Goal: Information Seeking & Learning: Check status

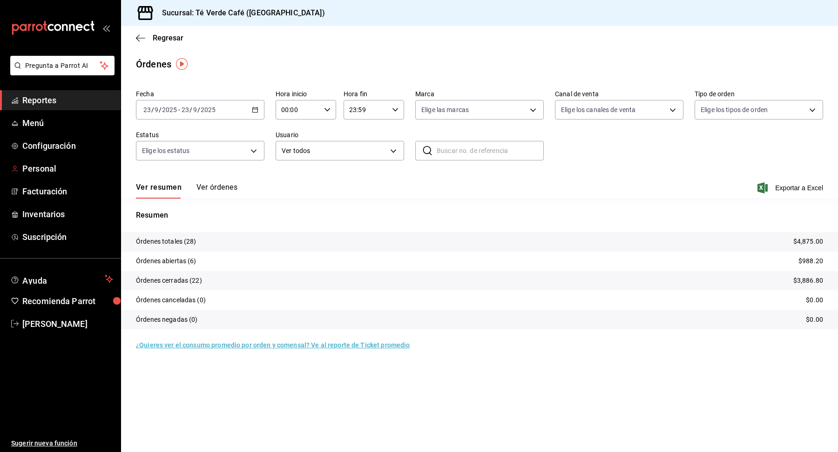
scroll to position [10803, 0]
click at [58, 103] on span "Reportes" at bounding box center [67, 100] width 91 height 13
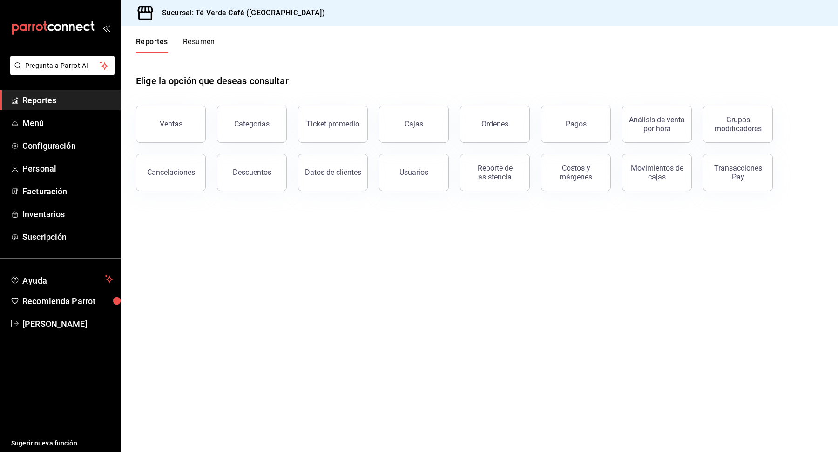
click at [47, 157] on ul "Reportes Menú Configuración Personal Facturación Inventarios Suscripción" at bounding box center [60, 168] width 121 height 157
click at [512, 124] on button "Órdenes" at bounding box center [495, 124] width 70 height 37
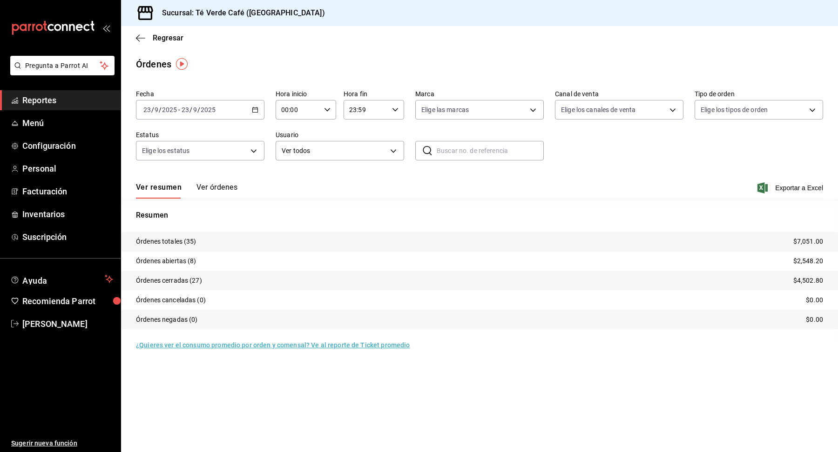
click at [226, 188] on button "Ver órdenes" at bounding box center [216, 191] width 41 height 16
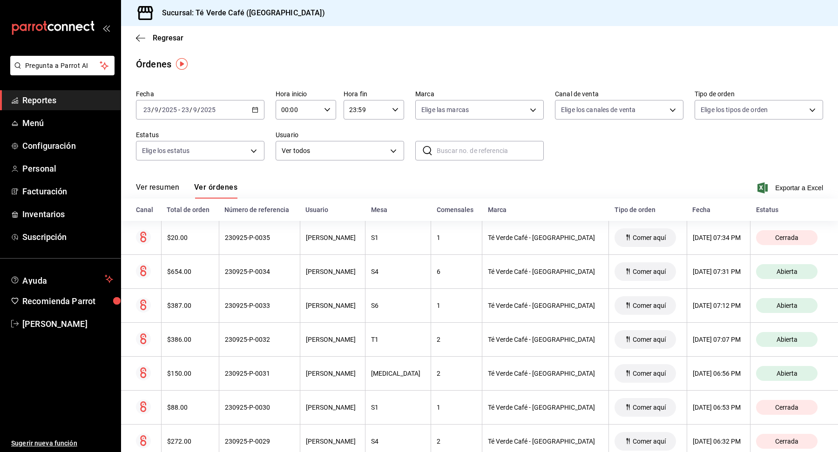
click at [157, 189] on button "Ver resumen" at bounding box center [157, 191] width 43 height 16
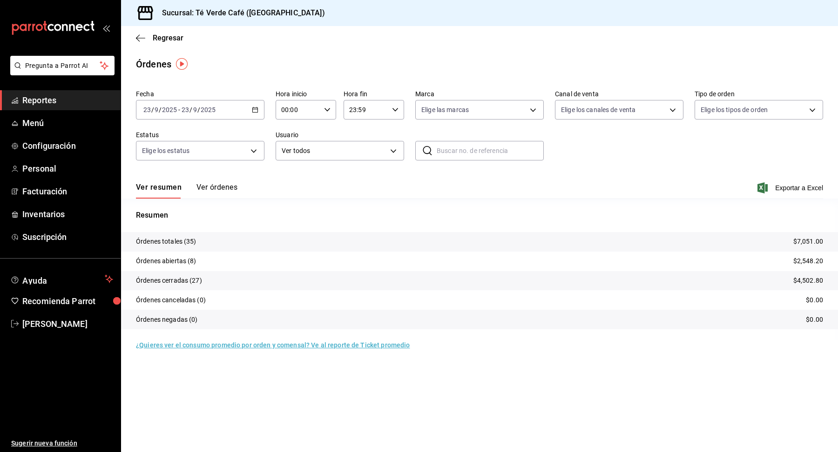
click at [220, 191] on button "Ver órdenes" at bounding box center [216, 191] width 41 height 16
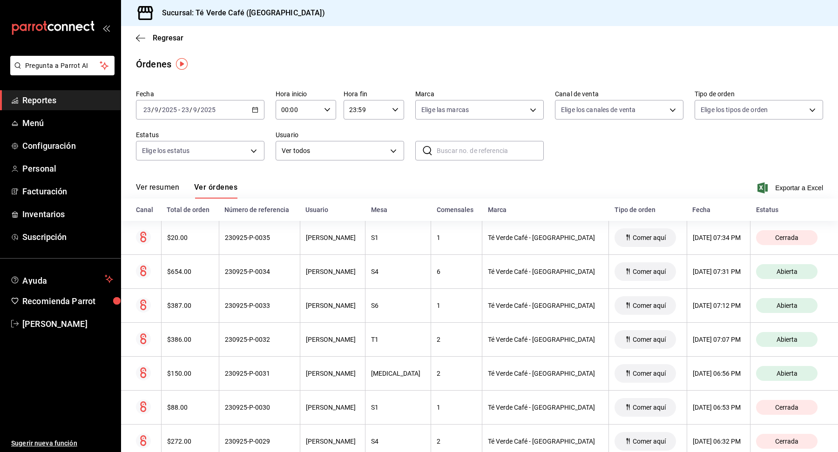
click at [155, 190] on button "Ver resumen" at bounding box center [157, 191] width 43 height 16
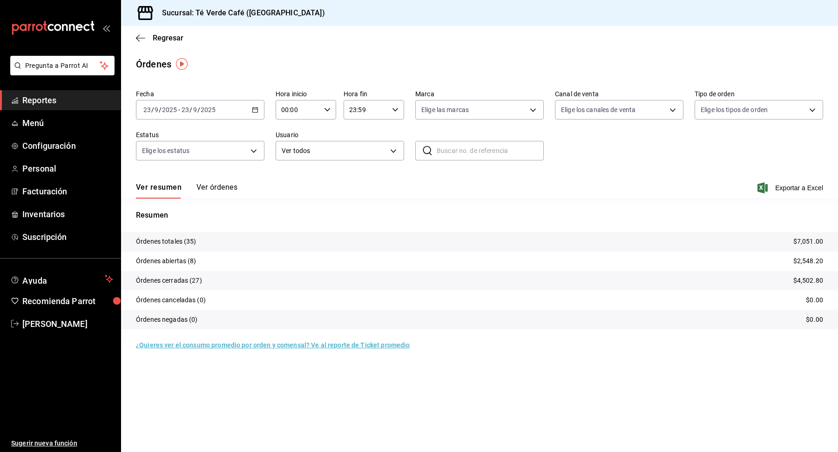
click at [579, 71] on div "Órdenes" at bounding box center [479, 64] width 717 height 14
click at [47, 211] on span "Inventarios" at bounding box center [67, 214] width 91 height 13
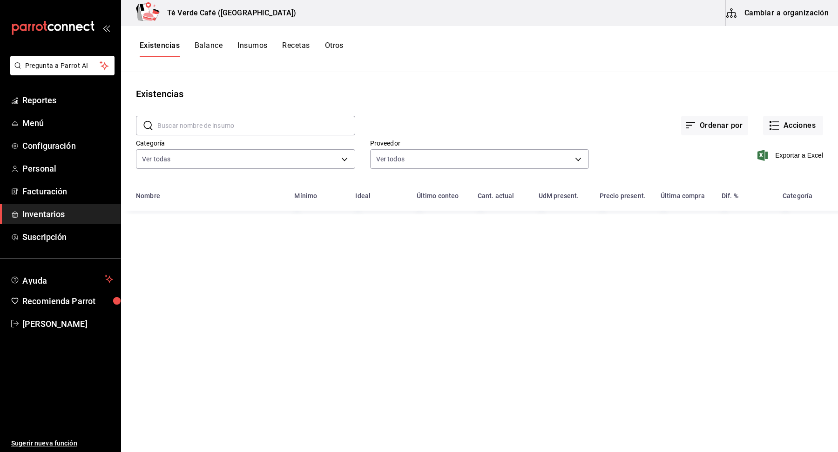
click at [251, 123] on input "text" at bounding box center [256, 125] width 198 height 19
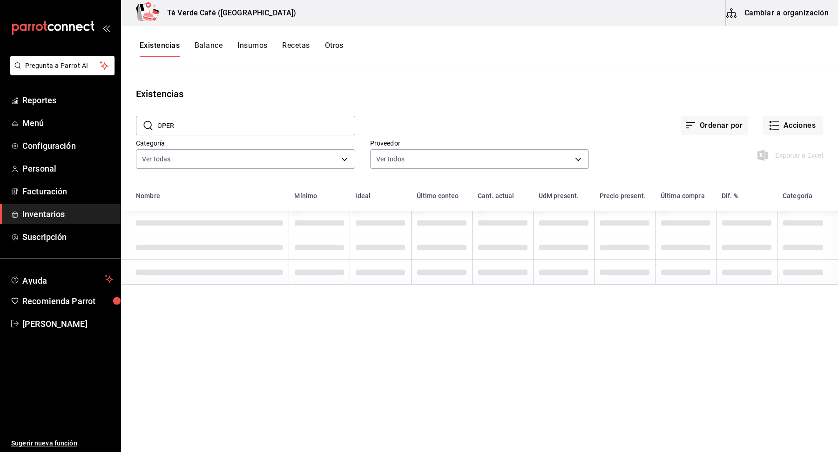
type input "OPERA"
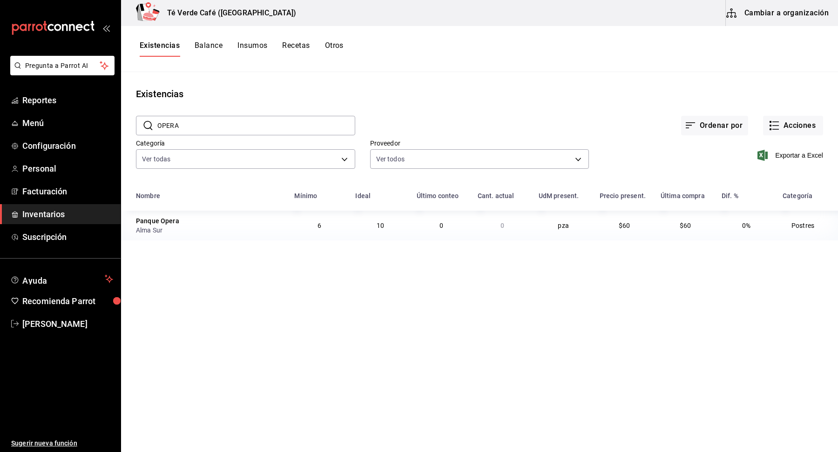
click at [276, 120] on input "OPERA" at bounding box center [256, 125] width 198 height 19
type textarea "OPERA"
click at [276, 120] on input "OPERA" at bounding box center [256, 125] width 198 height 19
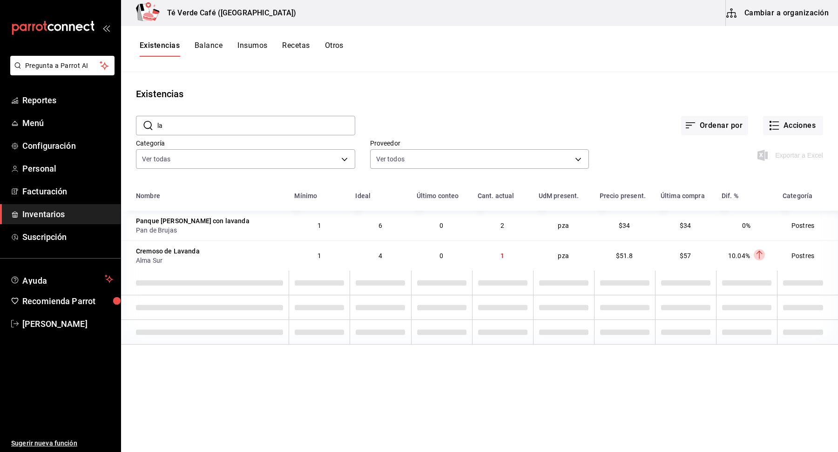
type input "l"
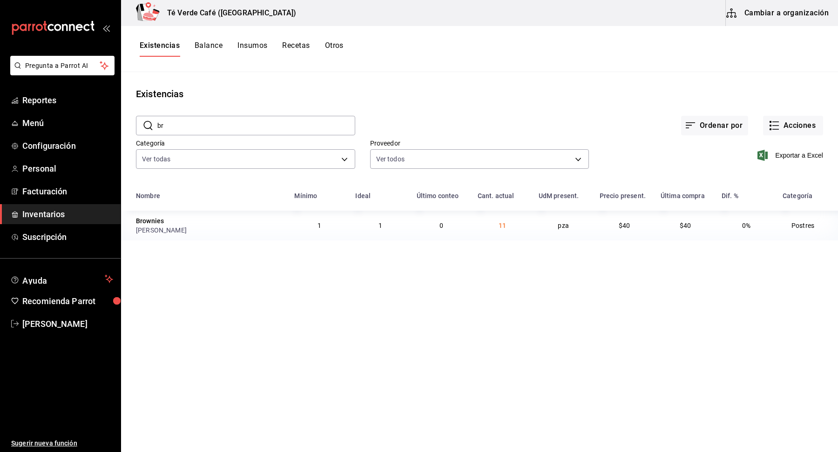
type input "b"
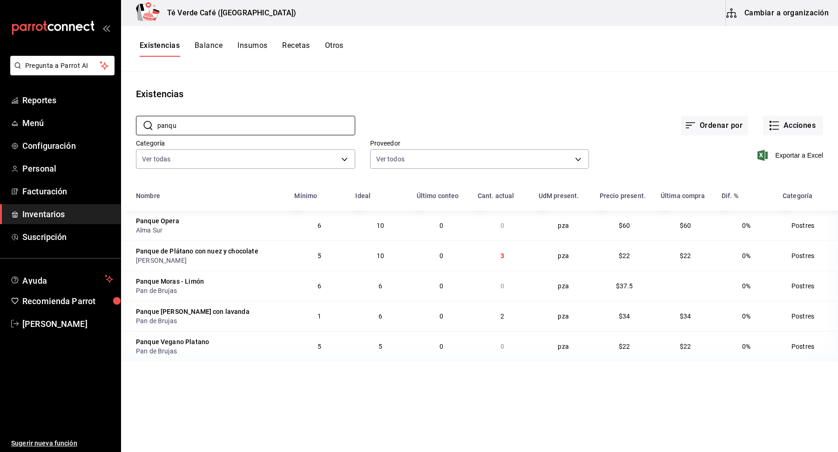
type input "panqu"
click at [431, 40] on div "Existencias Balance Insumos Recetas Otros" at bounding box center [479, 49] width 717 height 46
click at [307, 121] on input "panqu" at bounding box center [256, 125] width 198 height 19
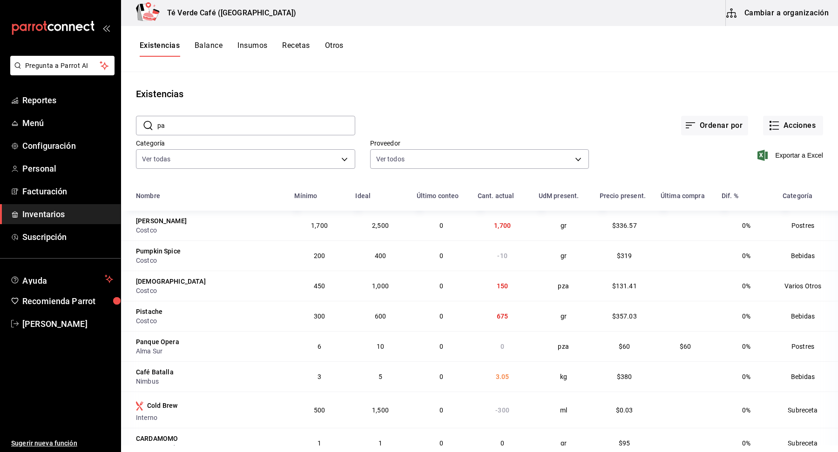
type input "p"
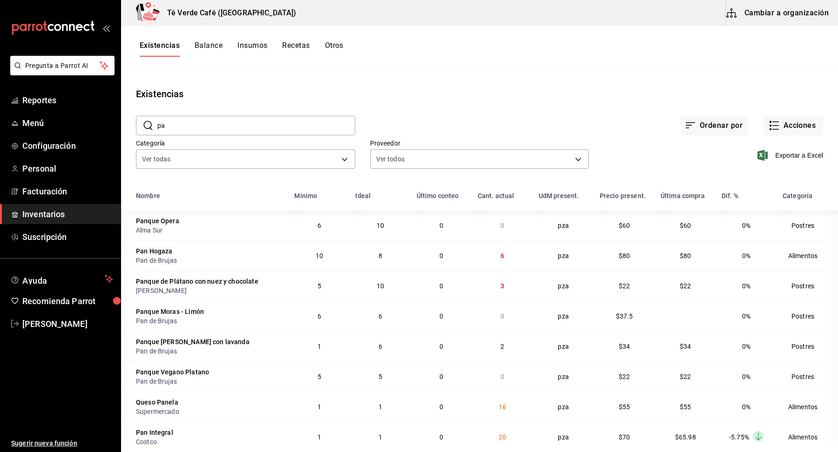
type input "p"
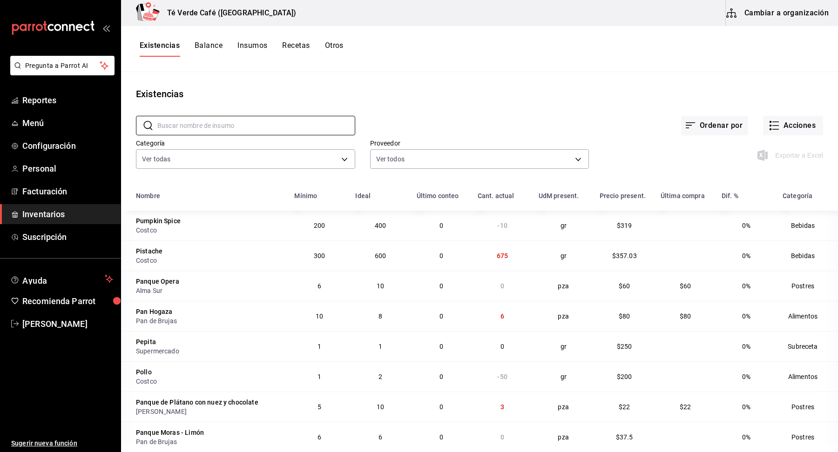
click at [507, 108] on div "Ordenar por Acciones" at bounding box center [589, 118] width 468 height 34
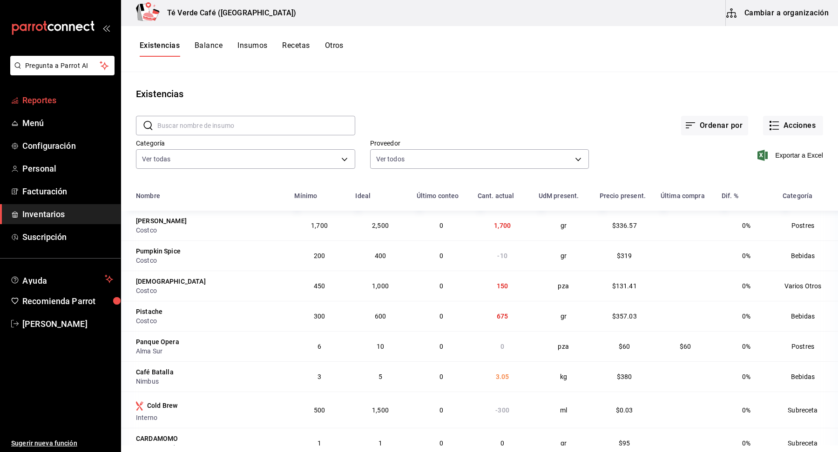
click at [47, 98] on span "Reportes" at bounding box center [67, 100] width 91 height 13
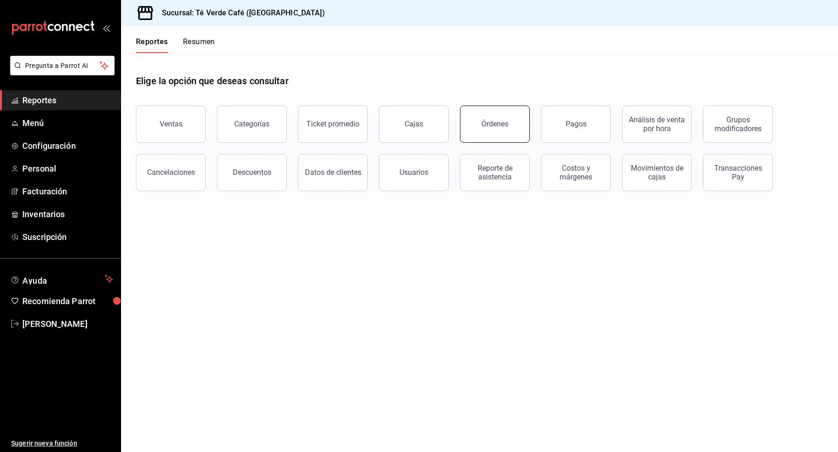
click at [516, 131] on button "Órdenes" at bounding box center [495, 124] width 70 height 37
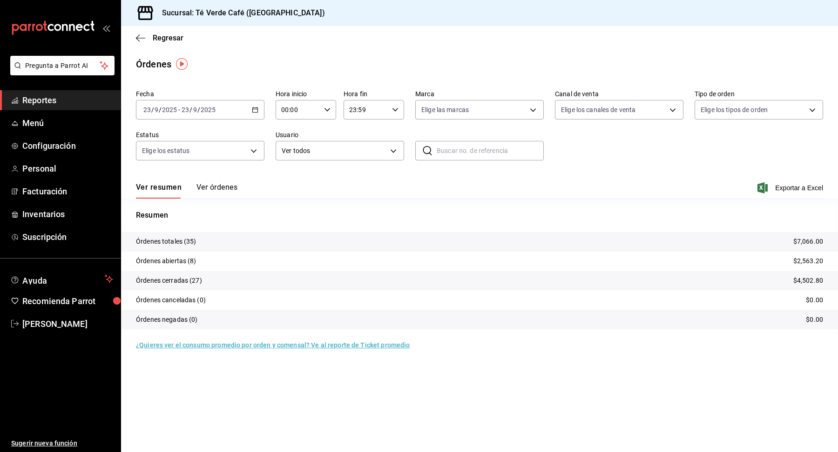
click at [44, 102] on span "Reportes" at bounding box center [67, 100] width 91 height 13
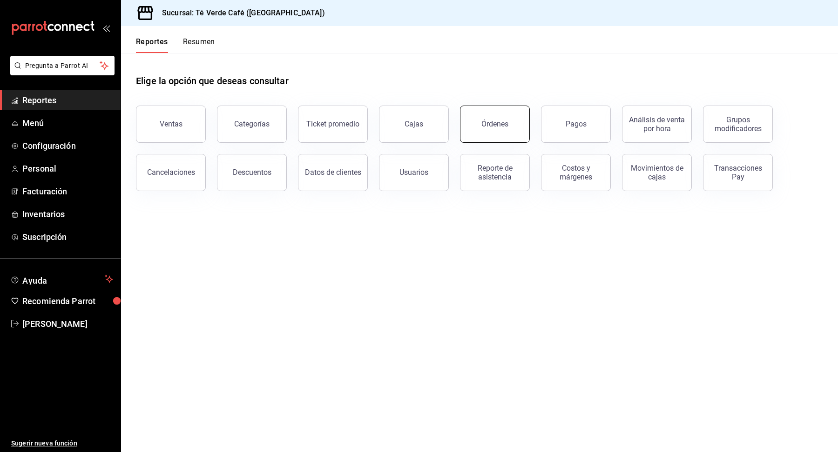
click at [510, 136] on button "Órdenes" at bounding box center [495, 124] width 70 height 37
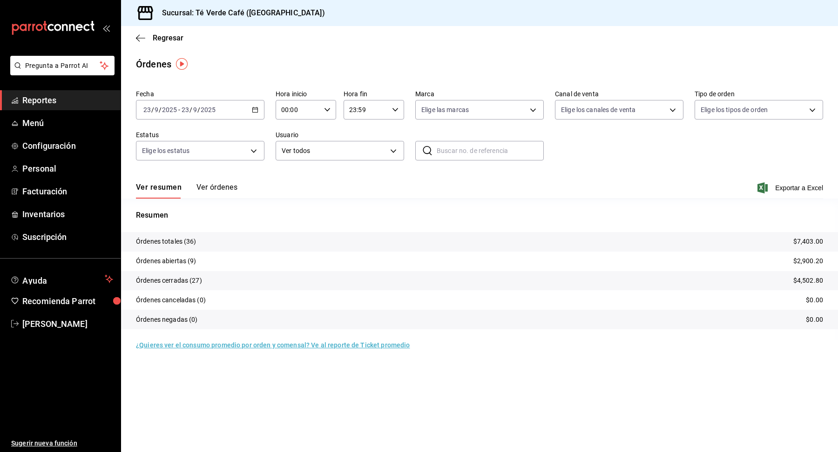
click at [355, 65] on div "Órdenes" at bounding box center [479, 64] width 717 height 14
click at [54, 202] on ul "Reportes Menú Configuración Personal Facturación Inventarios Suscripción" at bounding box center [60, 168] width 121 height 157
click at [54, 215] on span "Inventarios" at bounding box center [67, 214] width 91 height 13
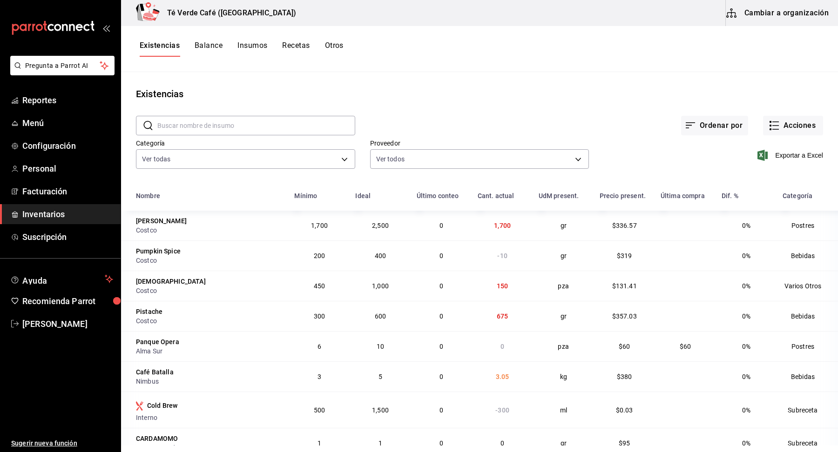
click at [244, 47] on button "Insumos" at bounding box center [252, 49] width 30 height 16
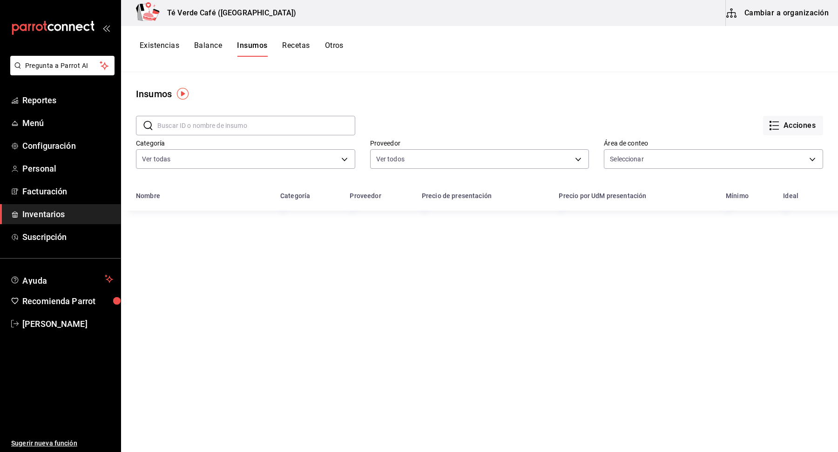
type input "e788b5a6-8d4b-46d0-93b2-3176c8e6d7a6,f6ca647b-e8ab-4dc8-8cf9-505718960bee"
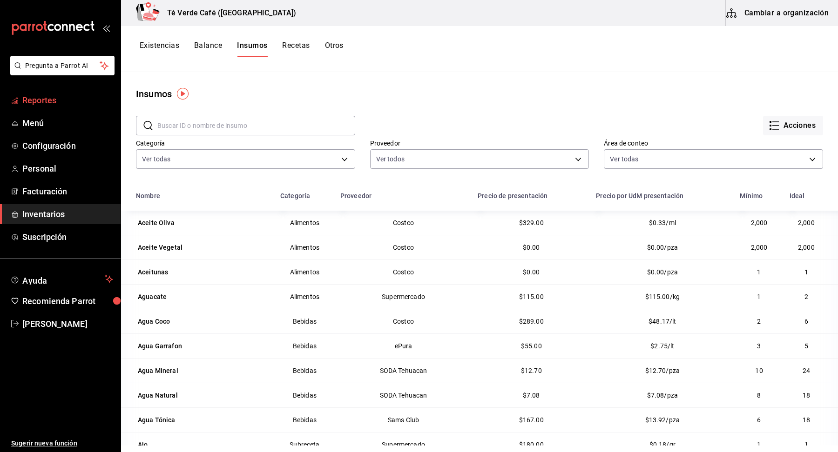
click at [32, 106] on span "Reportes" at bounding box center [67, 100] width 91 height 13
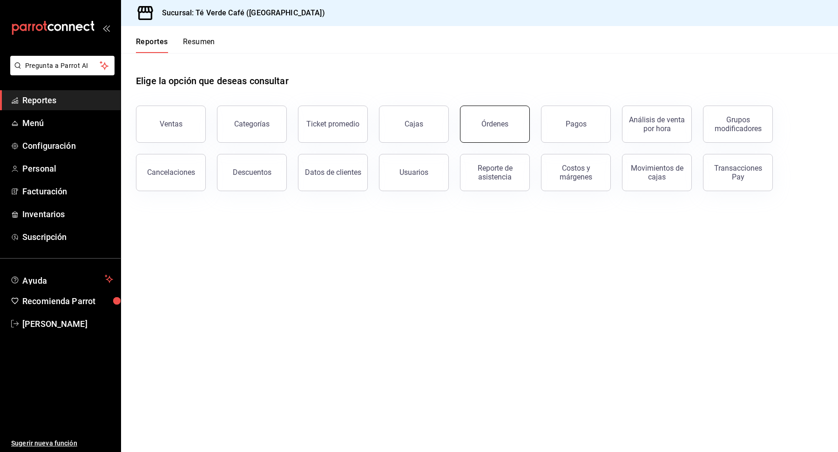
click at [500, 128] on div "Órdenes" at bounding box center [494, 124] width 27 height 9
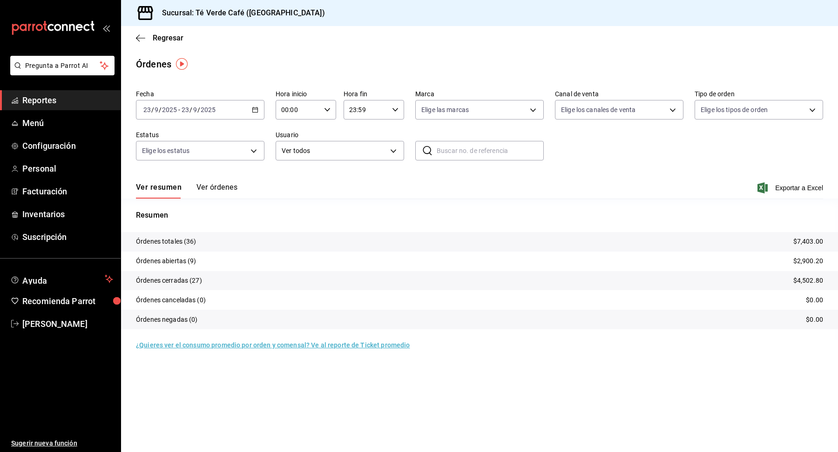
click at [236, 192] on button "Ver órdenes" at bounding box center [216, 191] width 41 height 16
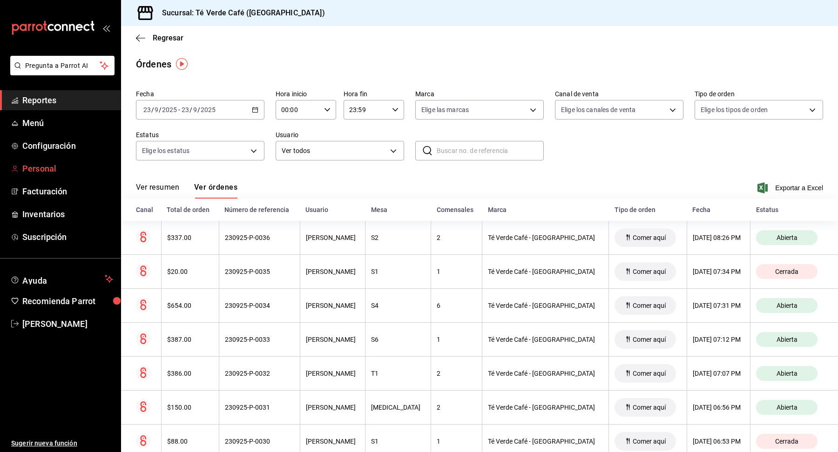
click at [46, 173] on span "Personal" at bounding box center [67, 168] width 91 height 13
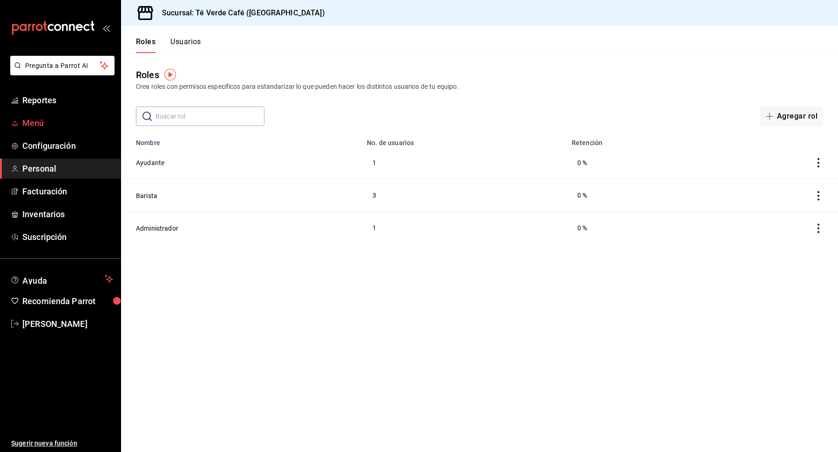
click at [37, 120] on span "Menú" at bounding box center [67, 123] width 91 height 13
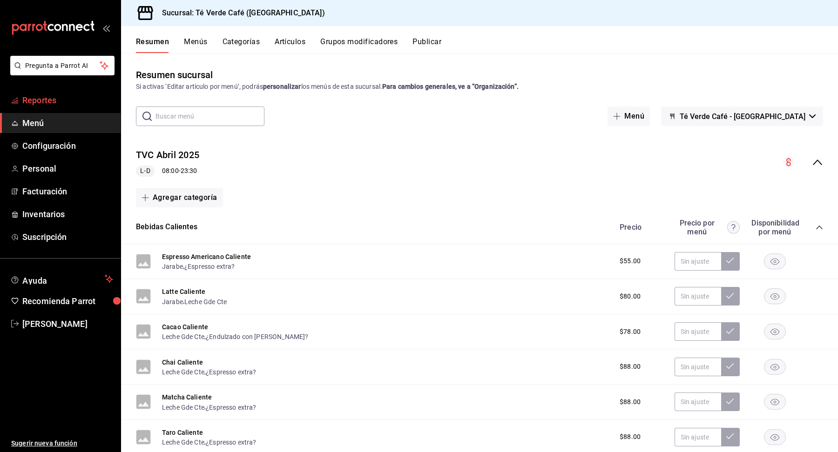
click at [28, 96] on span "Reportes" at bounding box center [67, 100] width 91 height 13
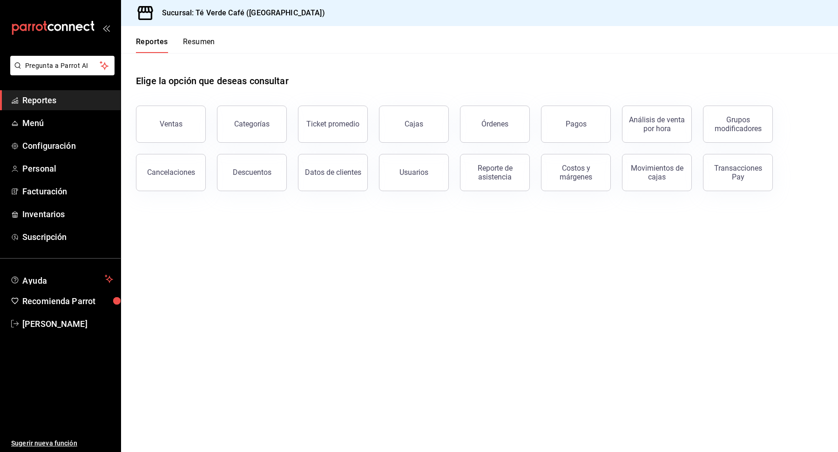
click at [497, 144] on div "Reporte de asistencia" at bounding box center [489, 167] width 81 height 48
click at [510, 135] on button "Órdenes" at bounding box center [495, 124] width 70 height 37
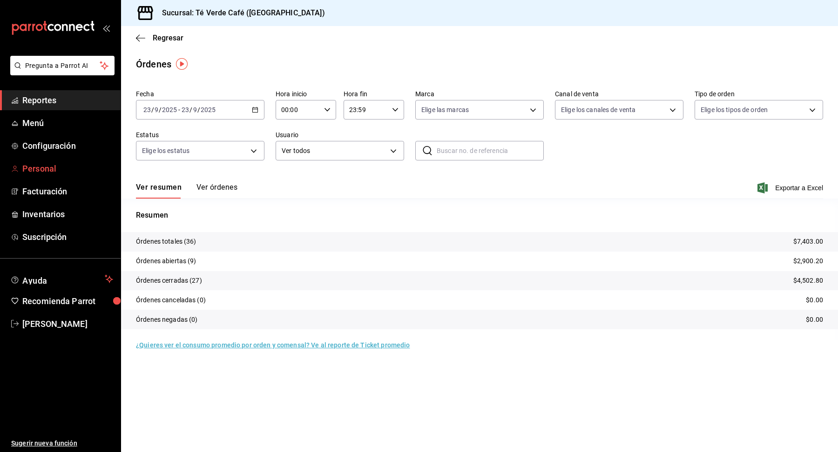
click at [27, 167] on span "Personal" at bounding box center [67, 168] width 91 height 13
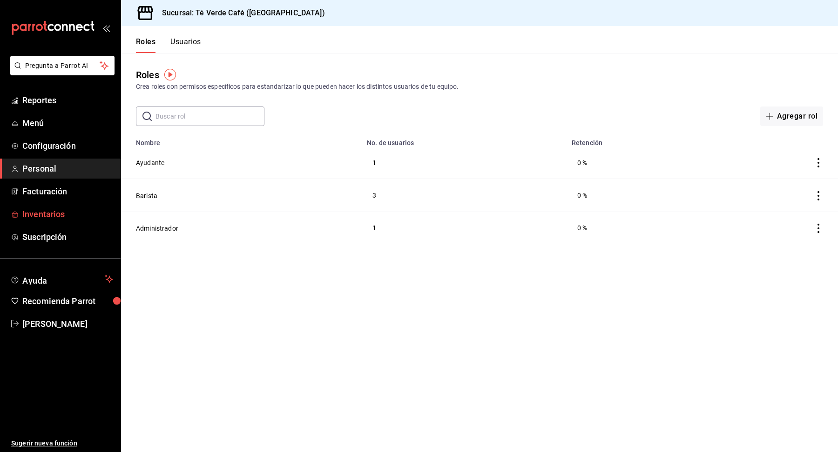
click at [53, 215] on span "Inventarios" at bounding box center [67, 214] width 91 height 13
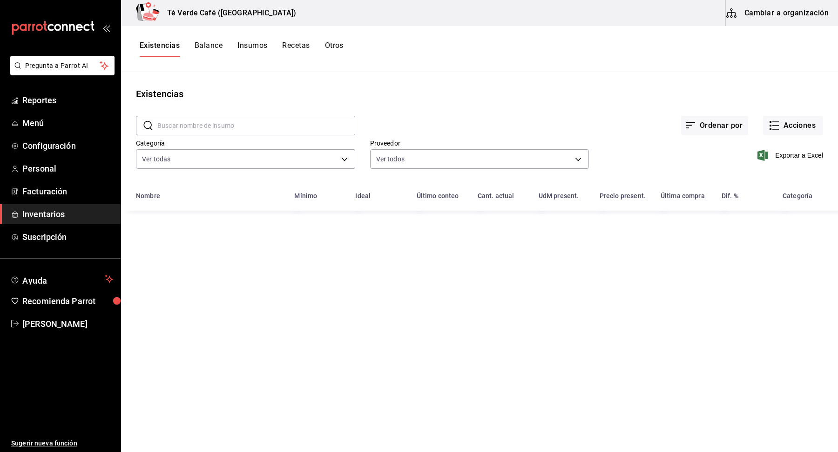
click at [254, 128] on input "text" at bounding box center [256, 125] width 198 height 19
type input "b"
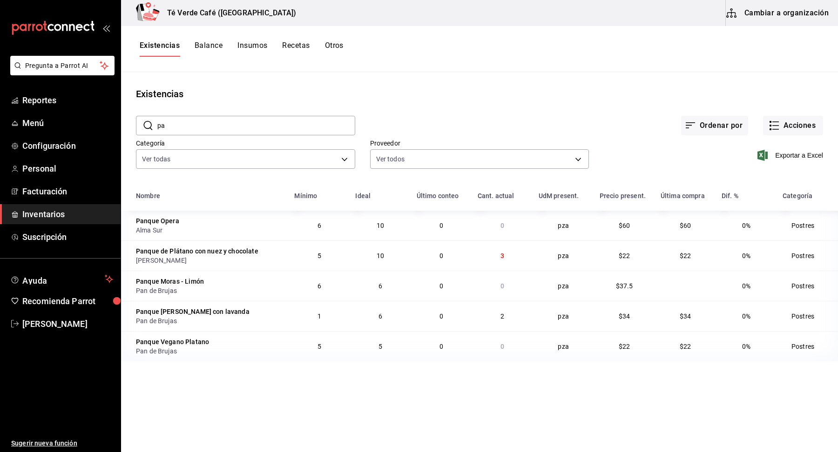
type input "p"
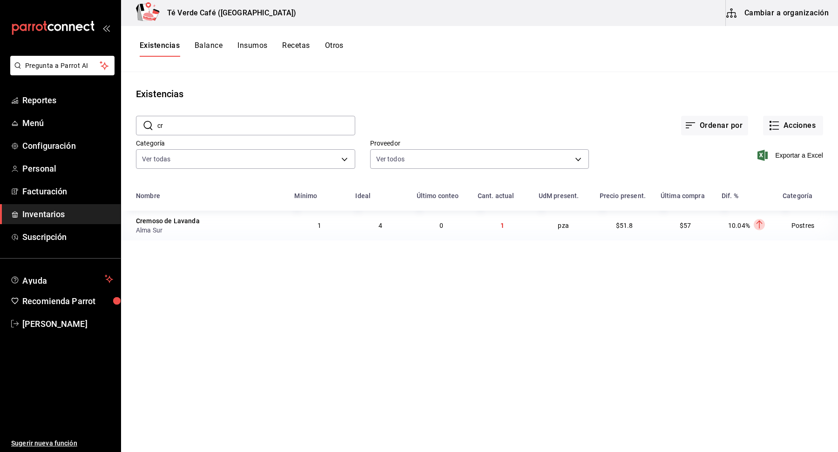
type input "c"
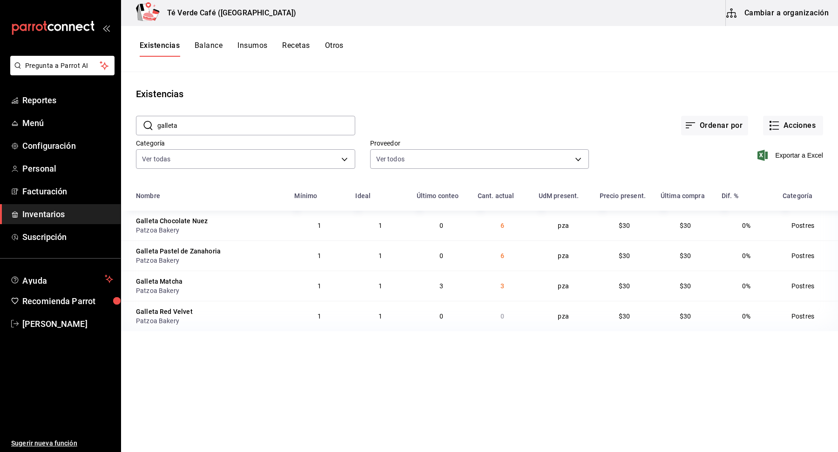
type input "galleta"
click at [247, 116] on div "​ galleta ​" at bounding box center [245, 126] width 219 height 20
click at [247, 121] on input "galleta" at bounding box center [256, 125] width 198 height 19
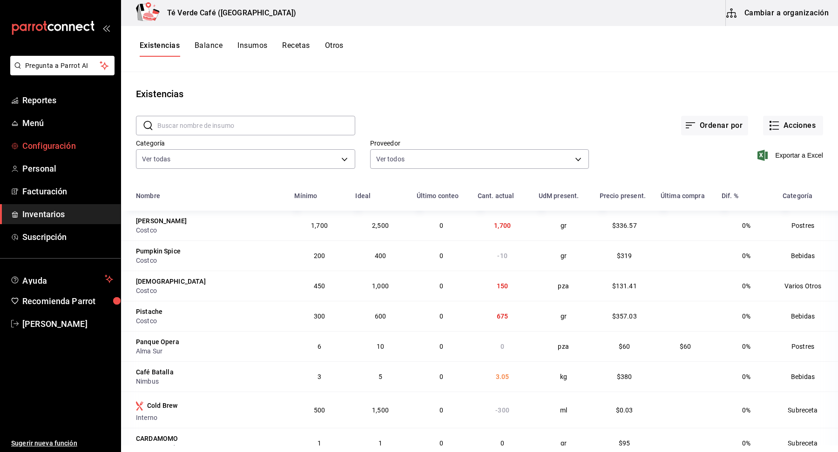
click at [55, 145] on span "Configuración" at bounding box center [67, 146] width 91 height 13
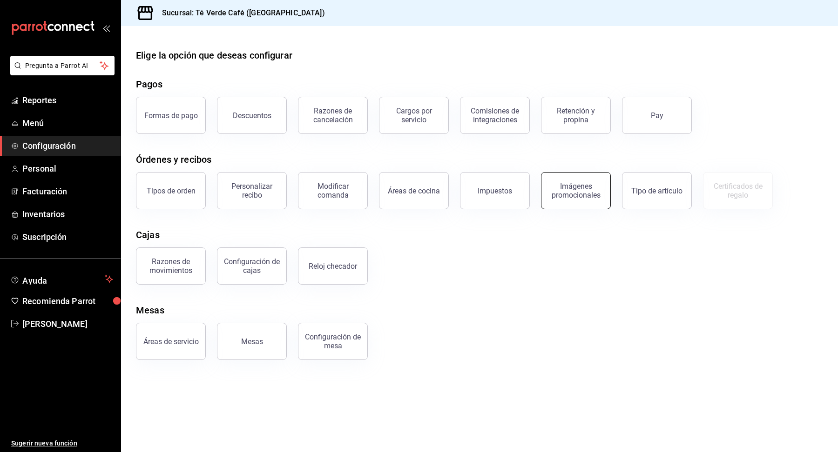
click at [579, 197] on div "Imágenes promocionales" at bounding box center [576, 191] width 58 height 18
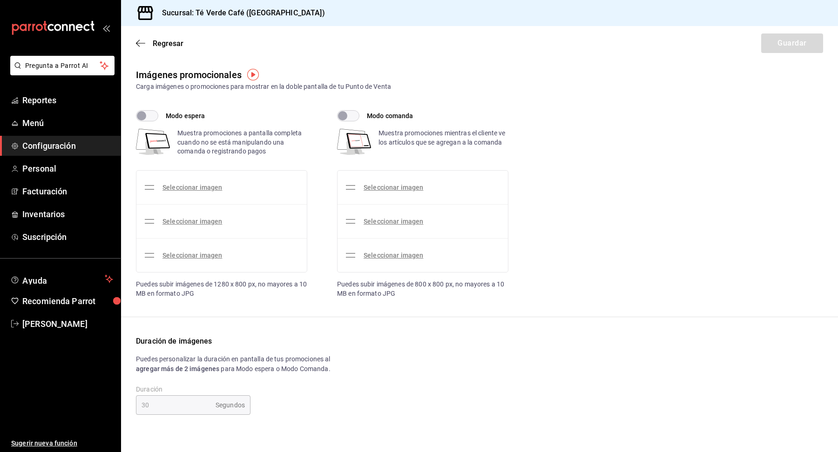
checkbox input "true"
type input "10"
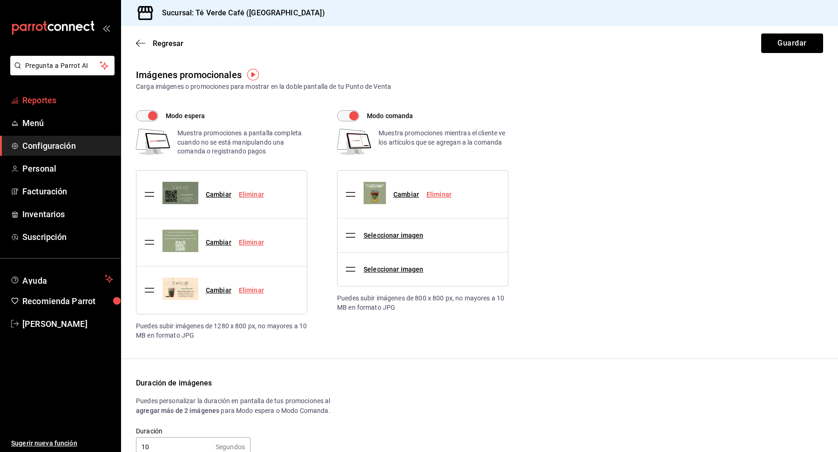
click at [38, 104] on span "Reportes" at bounding box center [67, 100] width 91 height 13
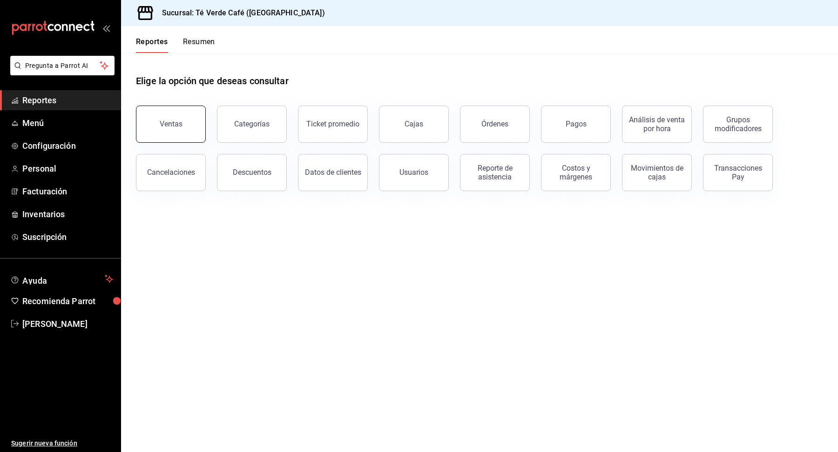
click at [188, 134] on button "Ventas" at bounding box center [171, 124] width 70 height 37
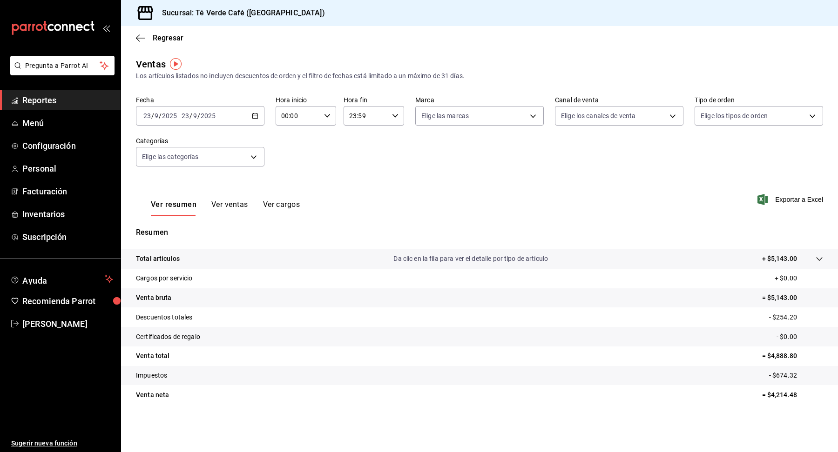
click at [55, 99] on span "Reportes" at bounding box center [67, 100] width 91 height 13
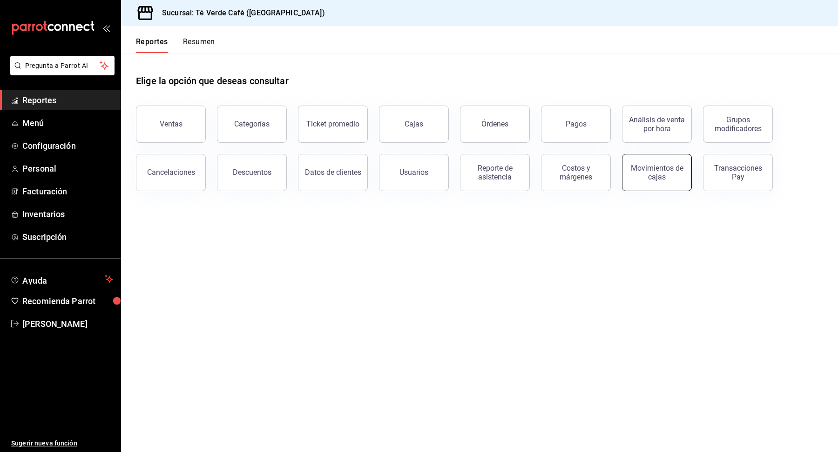
click at [651, 183] on button "Movimientos de cajas" at bounding box center [657, 172] width 70 height 37
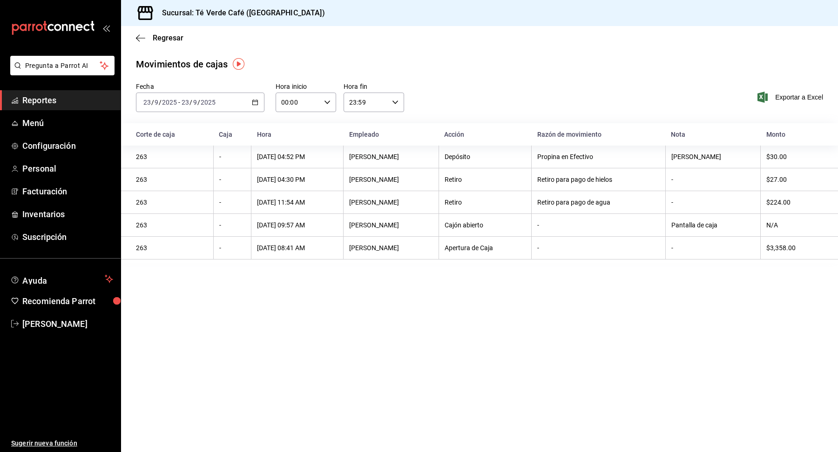
click at [57, 106] on span "Reportes" at bounding box center [67, 100] width 91 height 13
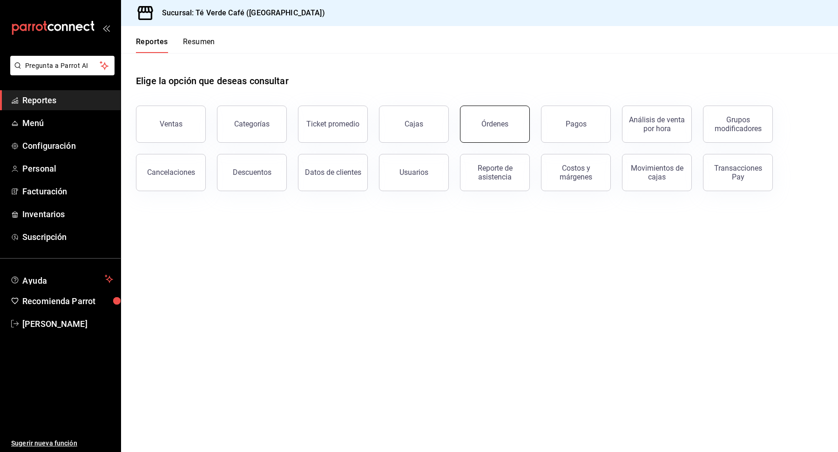
click at [503, 132] on button "Órdenes" at bounding box center [495, 124] width 70 height 37
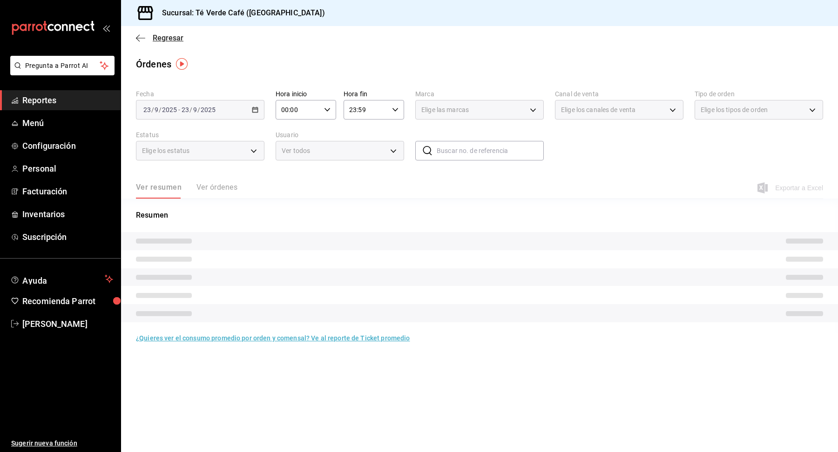
click at [139, 35] on icon "button" at bounding box center [138, 37] width 4 height 7
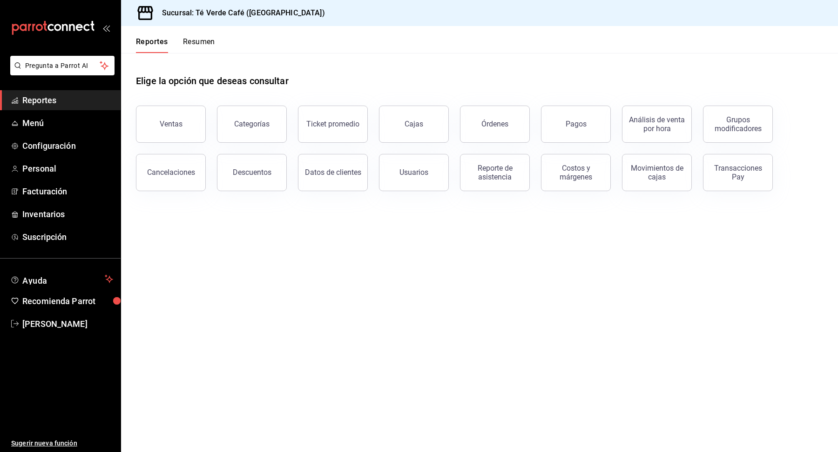
click at [209, 43] on button "Resumen" at bounding box center [199, 45] width 32 height 16
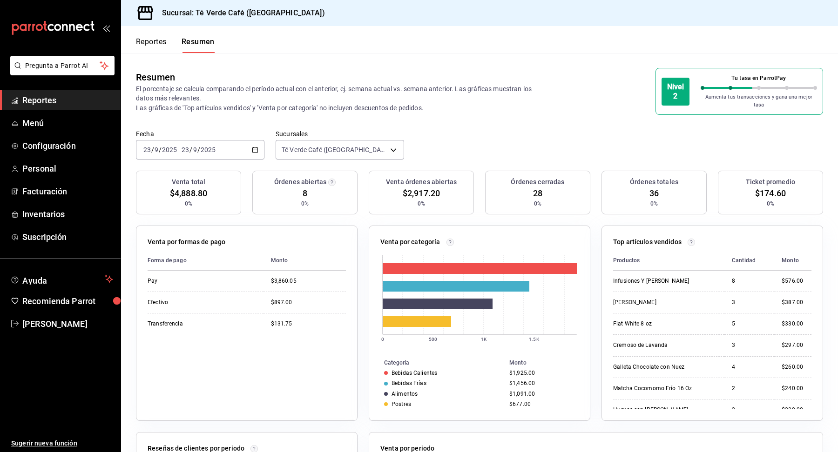
click at [155, 42] on button "Reportes" at bounding box center [151, 45] width 31 height 16
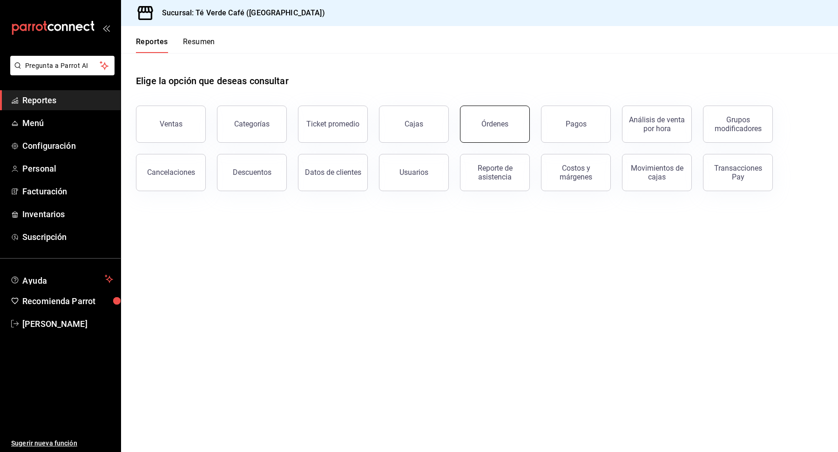
click at [490, 141] on div "Órdenes" at bounding box center [489, 118] width 81 height 48
click at [503, 131] on button "Órdenes" at bounding box center [495, 124] width 70 height 37
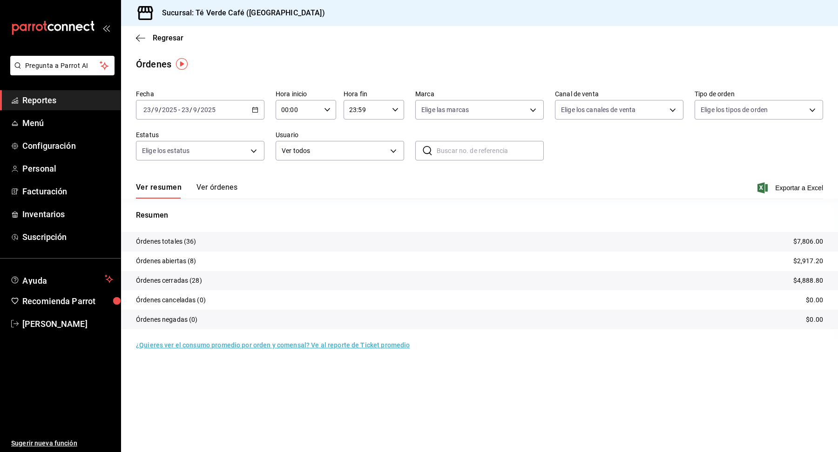
click at [220, 187] on button "Ver órdenes" at bounding box center [216, 191] width 41 height 16
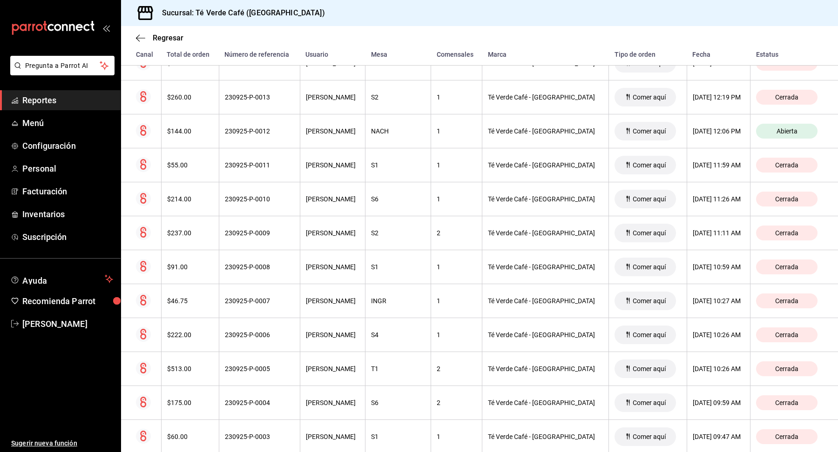
scroll to position [1021, 0]
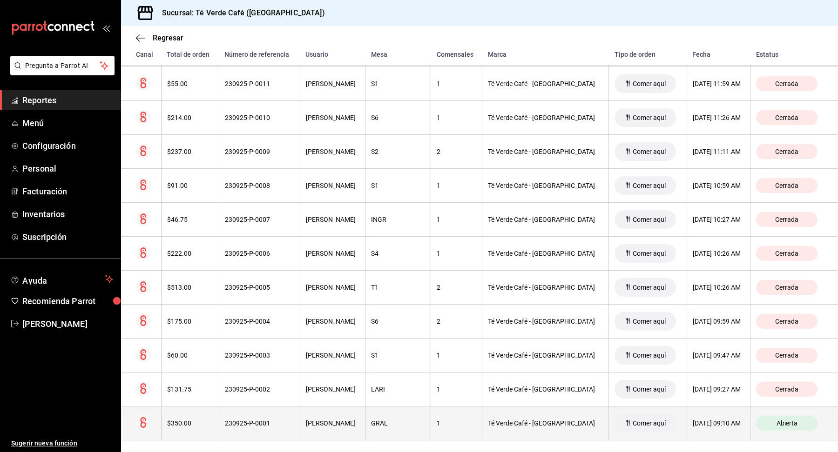
click at [183, 420] on div "$350.00" at bounding box center [190, 423] width 46 height 7
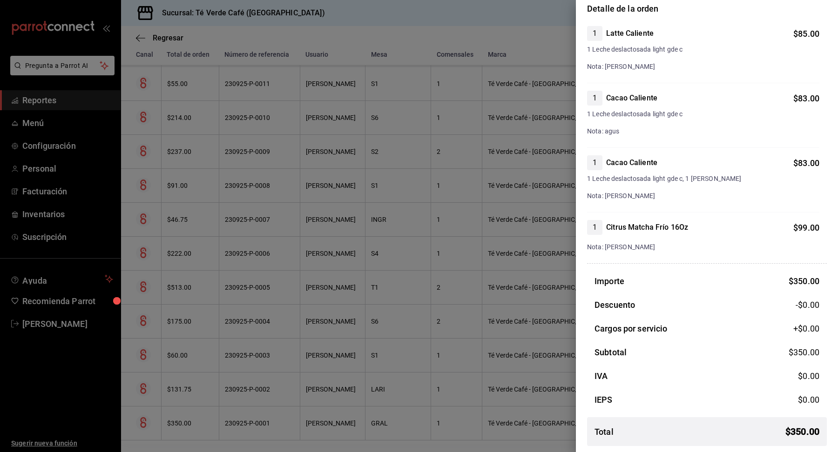
scroll to position [0, 0]
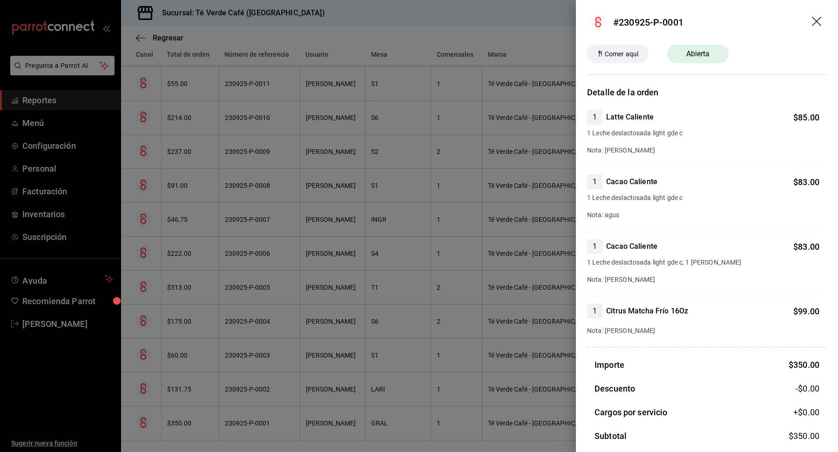
click at [819, 21] on icon "drag" at bounding box center [817, 22] width 11 height 11
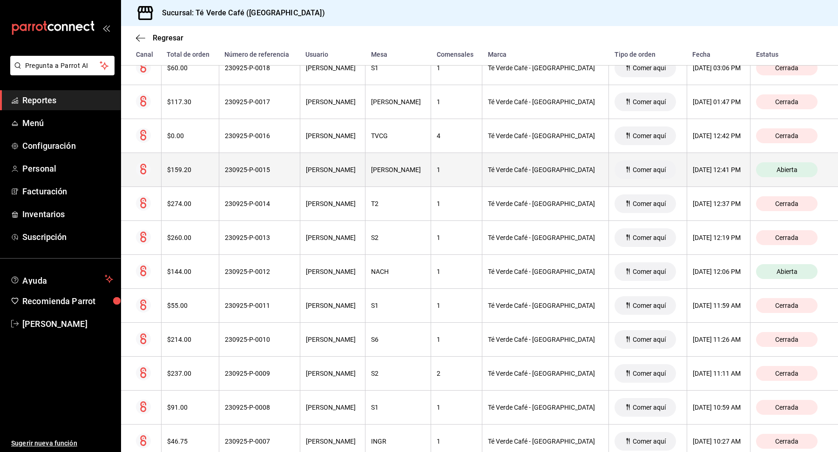
scroll to position [800, 0]
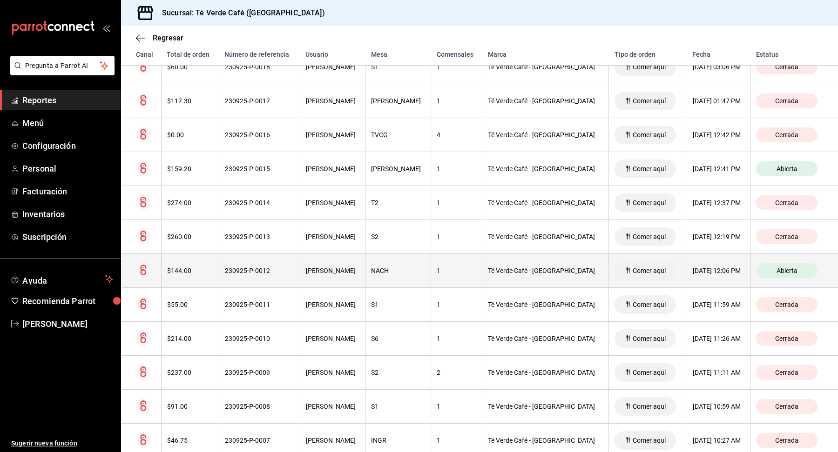
click at [190, 269] on div "$144.00" at bounding box center [190, 270] width 46 height 7
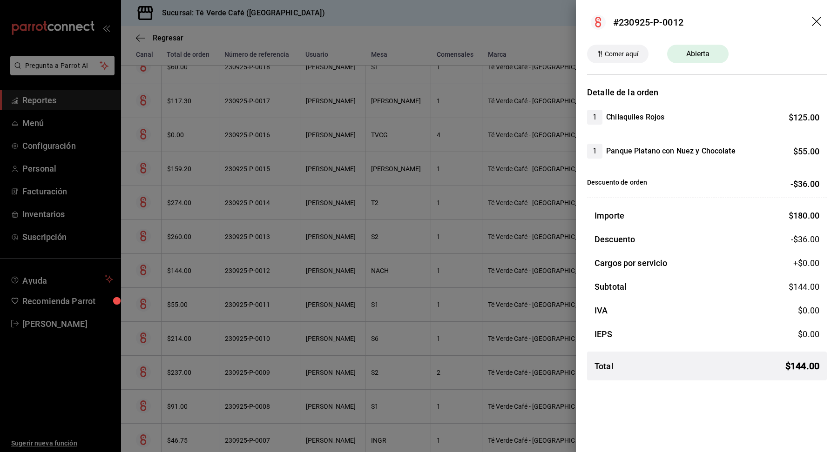
click at [817, 18] on icon "drag" at bounding box center [817, 22] width 11 height 11
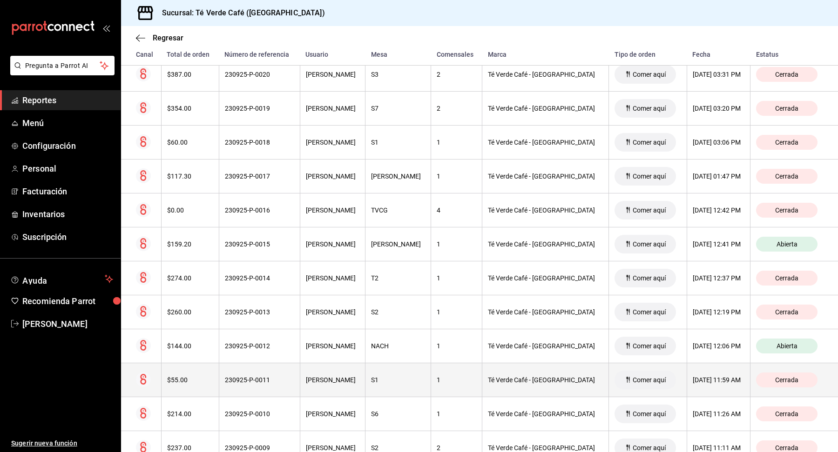
scroll to position [701, 0]
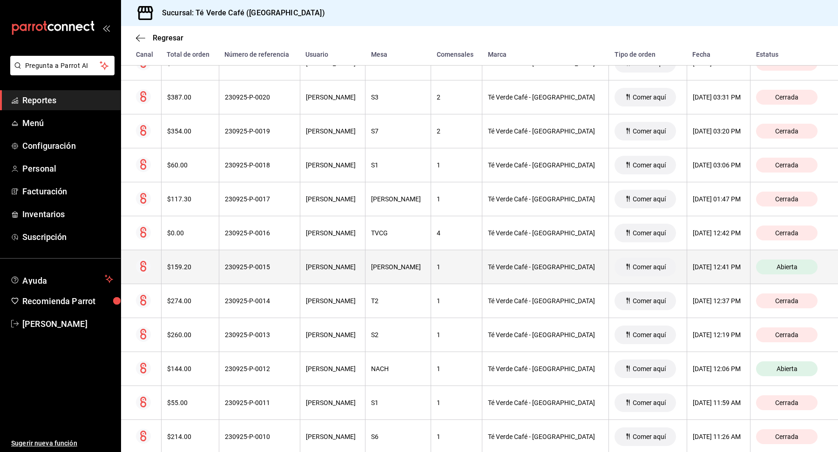
click at [206, 263] on div "$159.20" at bounding box center [190, 266] width 46 height 7
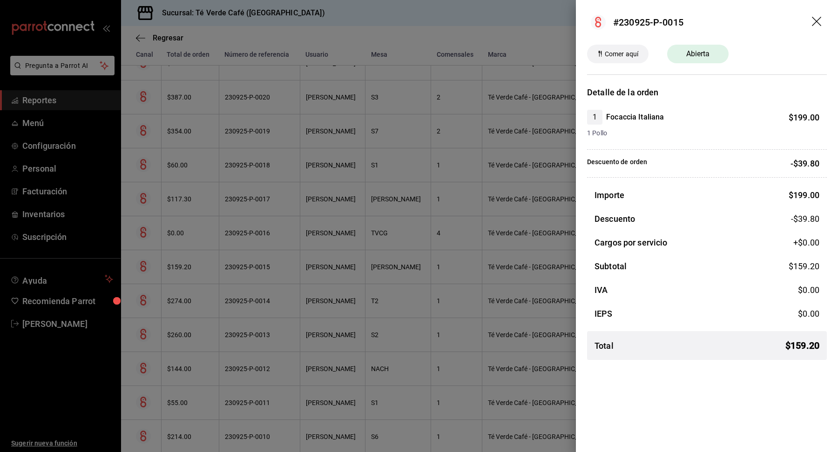
click at [817, 22] on icon "drag" at bounding box center [816, 21] width 9 height 9
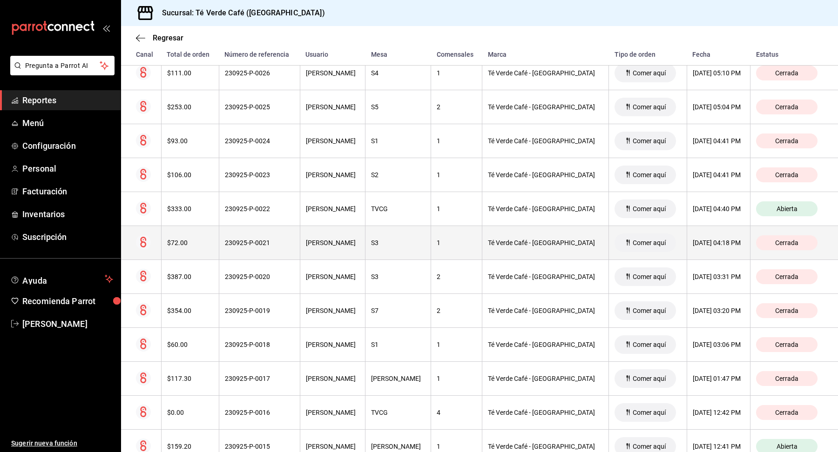
scroll to position [513, 0]
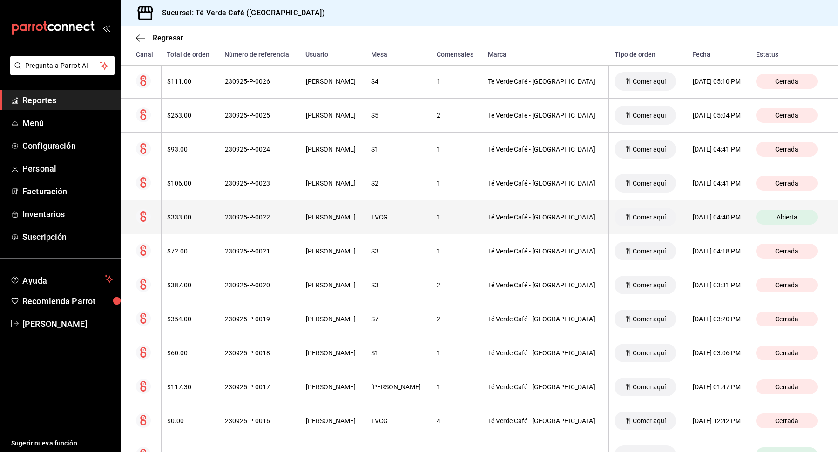
click at [213, 214] on div "$333.00" at bounding box center [190, 217] width 46 height 7
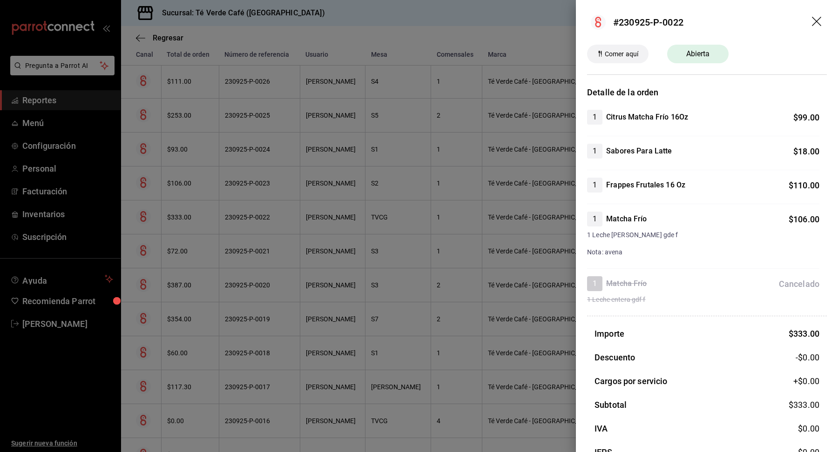
click at [815, 19] on icon "drag" at bounding box center [817, 22] width 11 height 11
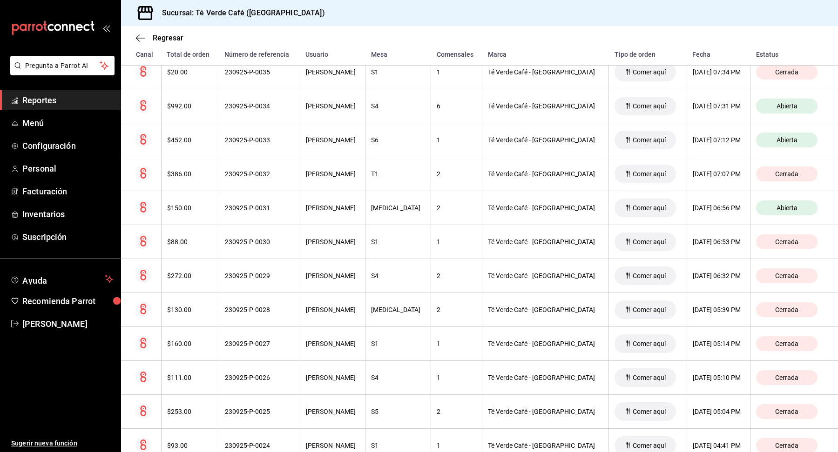
scroll to position [216, 0]
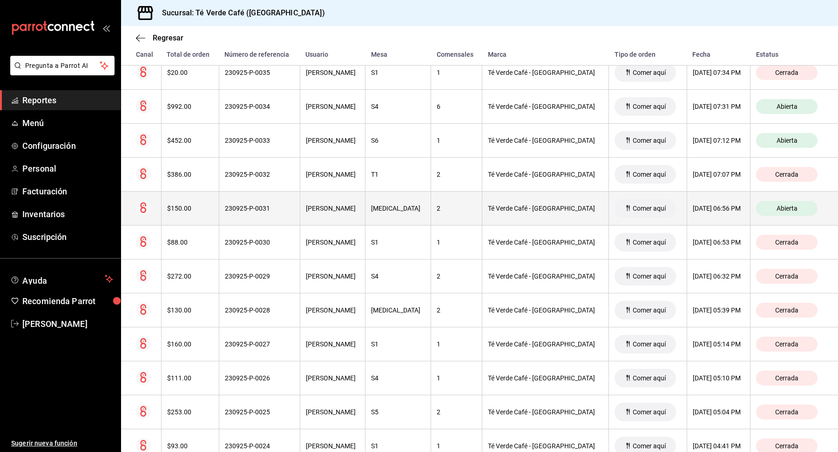
click at [254, 212] on th "230925-P-0031" at bounding box center [259, 209] width 81 height 34
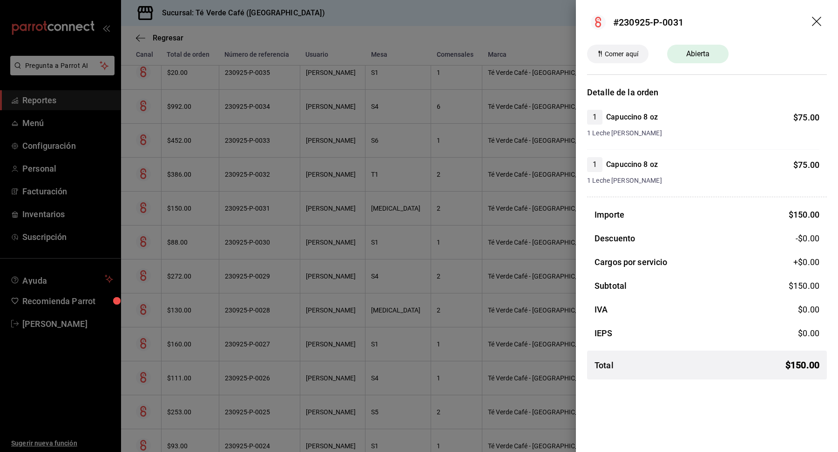
click at [816, 23] on icon "drag" at bounding box center [817, 22] width 11 height 11
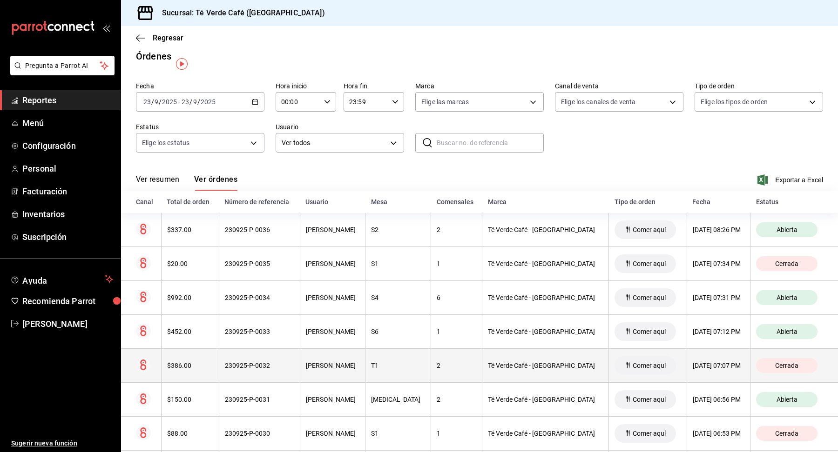
scroll to position [0, 0]
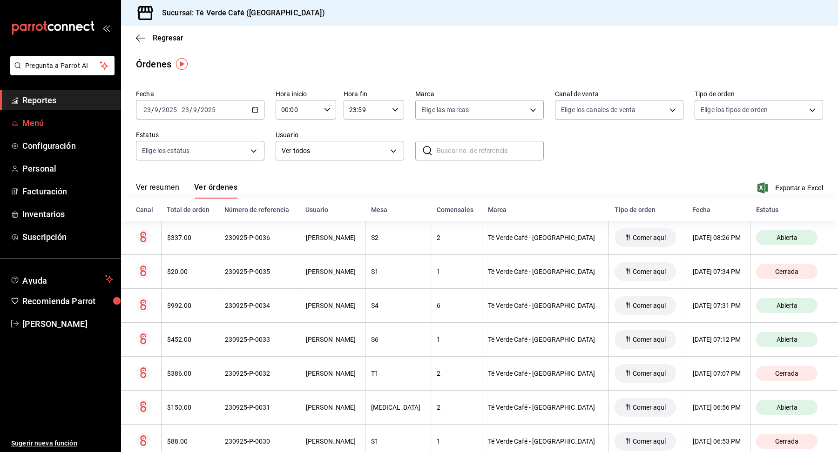
click at [42, 124] on span "Menú" at bounding box center [67, 123] width 91 height 13
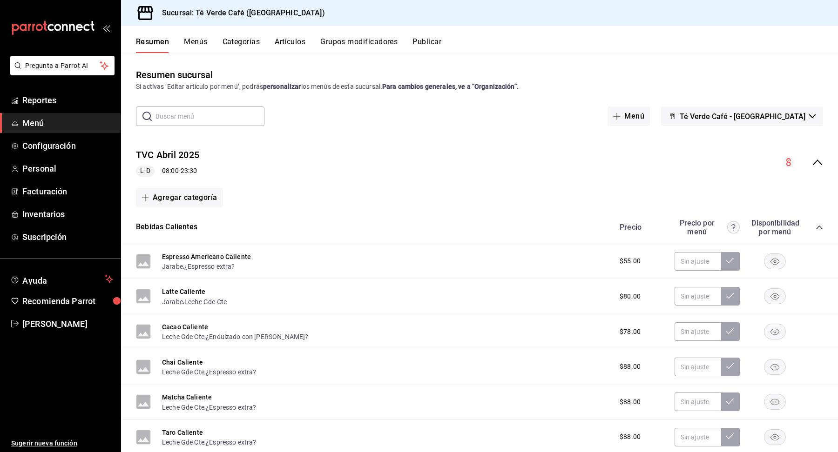
scroll to position [10803, 0]
click at [45, 99] on span "Reportes" at bounding box center [67, 100] width 91 height 13
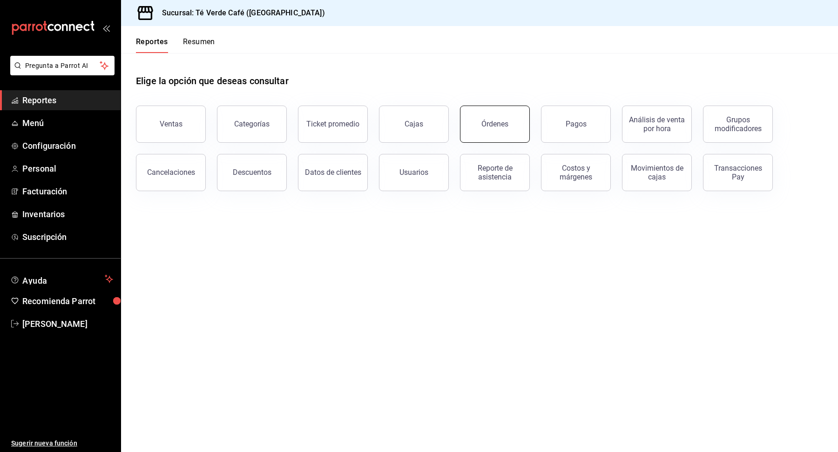
click at [500, 136] on button "Órdenes" at bounding box center [495, 124] width 70 height 37
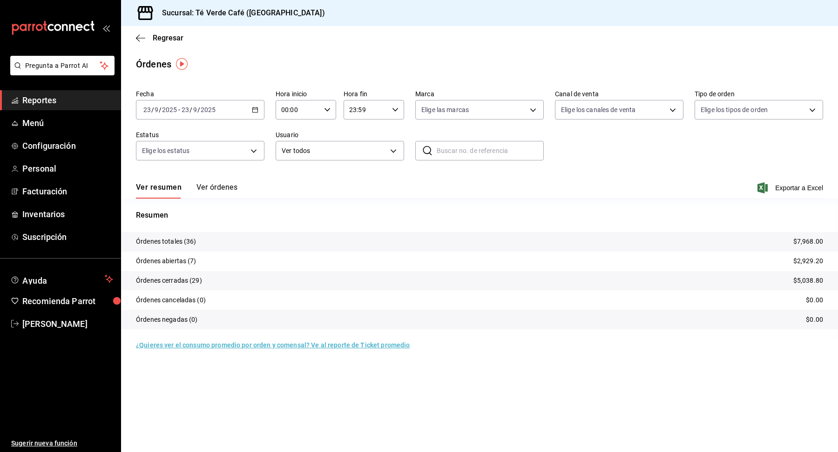
click at [44, 103] on span "Reportes" at bounding box center [67, 100] width 91 height 13
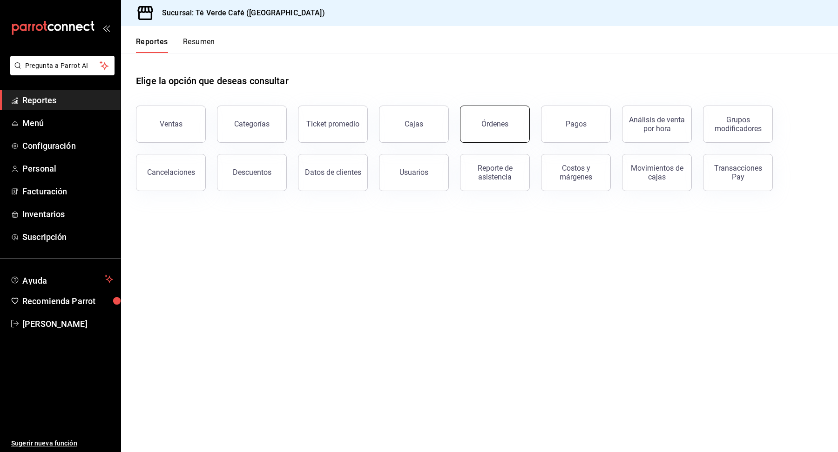
click at [519, 136] on button "Órdenes" at bounding box center [495, 124] width 70 height 37
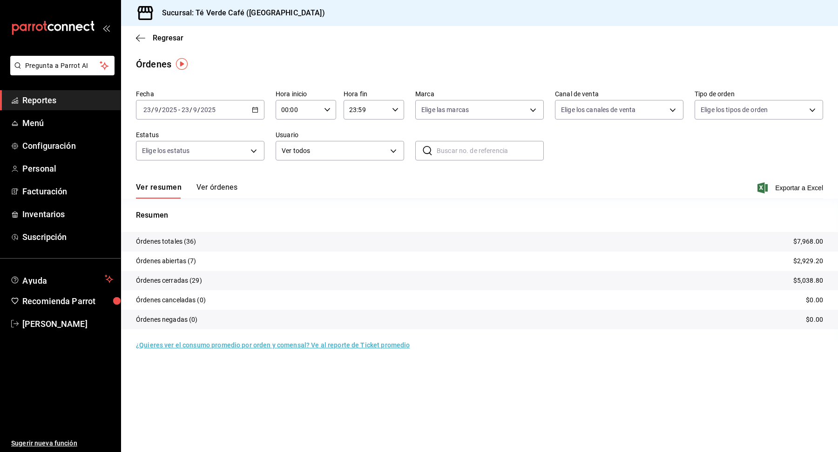
click at [227, 189] on button "Ver órdenes" at bounding box center [216, 191] width 41 height 16
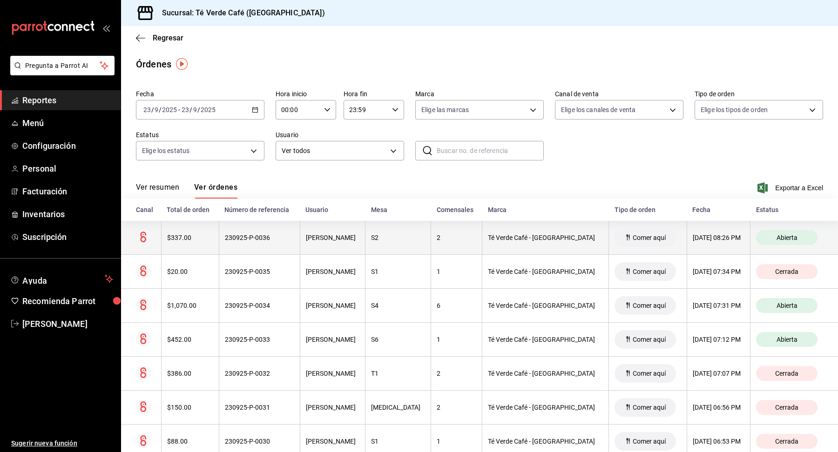
click at [190, 242] on th "$337.00" at bounding box center [190, 238] width 58 height 34
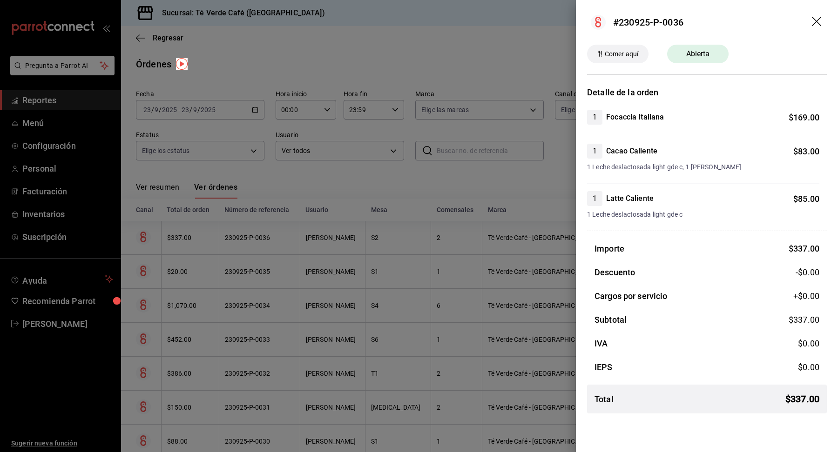
click at [817, 18] on icon "drag" at bounding box center [817, 22] width 11 height 11
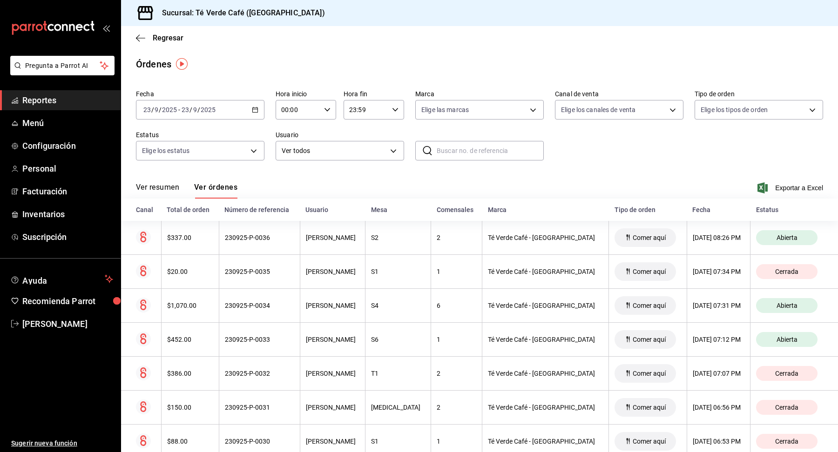
click at [45, 103] on span "Reportes" at bounding box center [67, 100] width 91 height 13
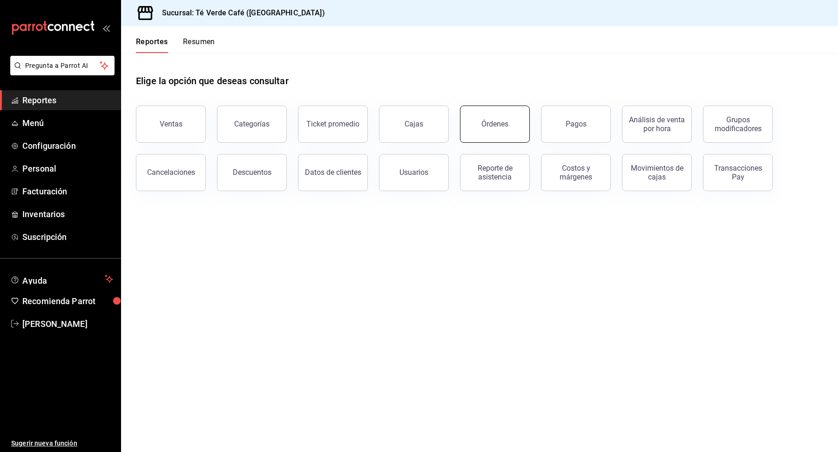
click at [520, 121] on button "Órdenes" at bounding box center [495, 124] width 70 height 37
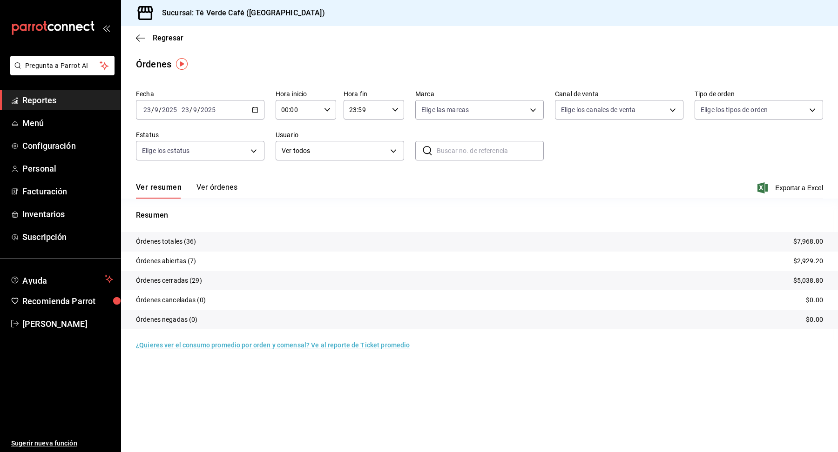
click at [229, 183] on button "Ver órdenes" at bounding box center [216, 191] width 41 height 16
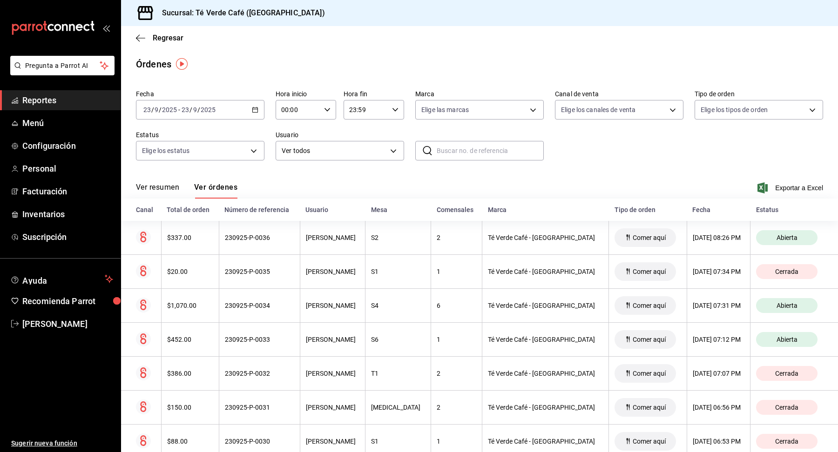
click at [156, 191] on button "Ver resumen" at bounding box center [157, 191] width 43 height 16
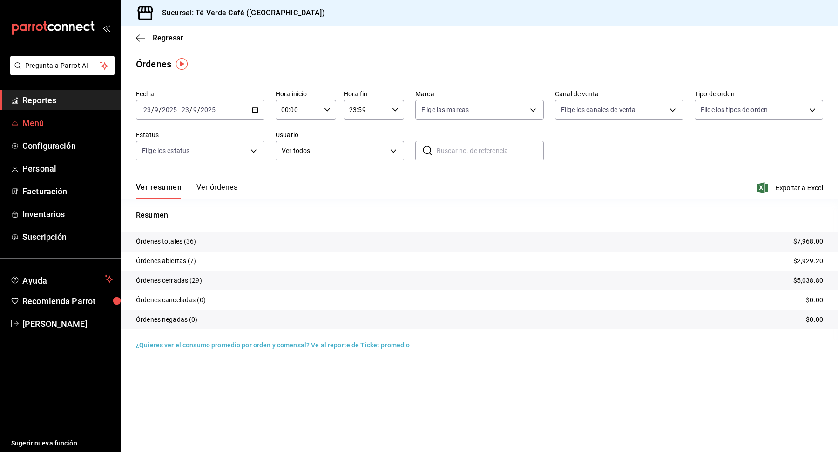
click at [40, 128] on span "Menú" at bounding box center [67, 123] width 91 height 13
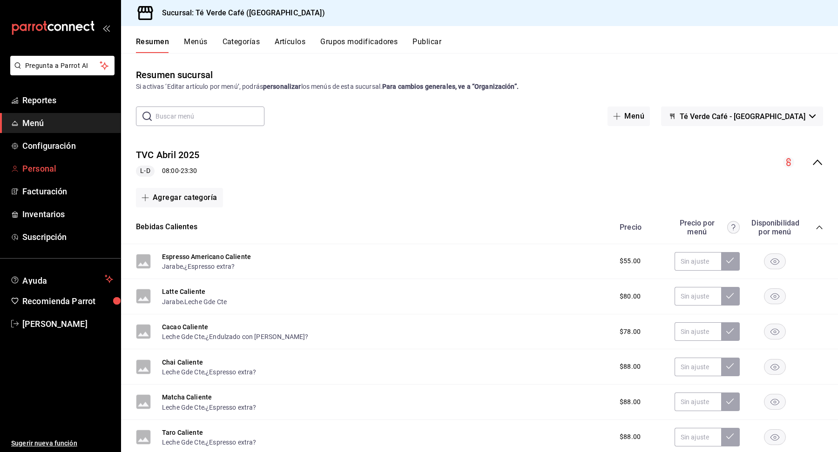
click at [40, 168] on span "Personal" at bounding box center [67, 168] width 91 height 13
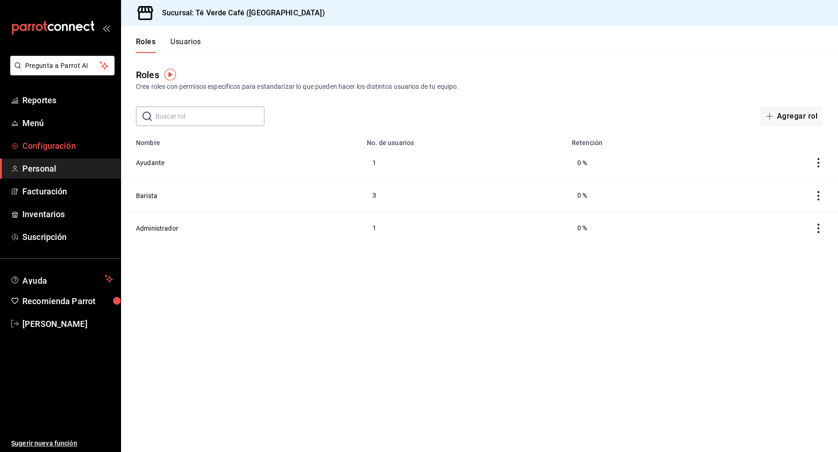
click at [47, 148] on span "Configuración" at bounding box center [67, 146] width 91 height 13
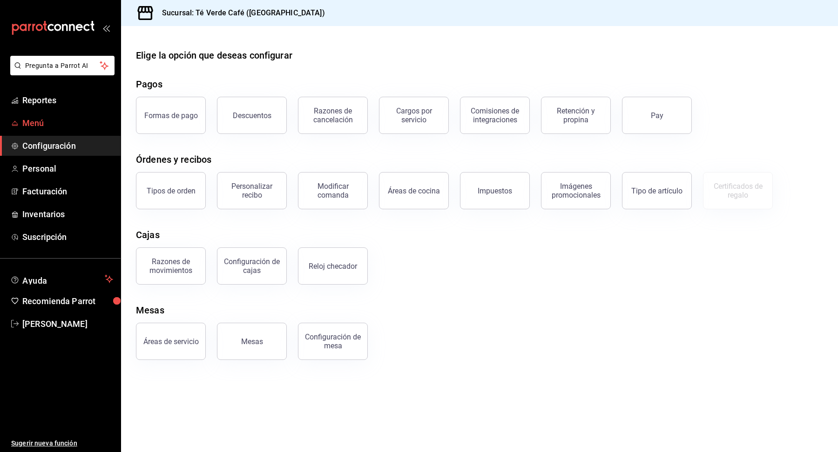
click at [37, 127] on span "Menú" at bounding box center [67, 123] width 91 height 13
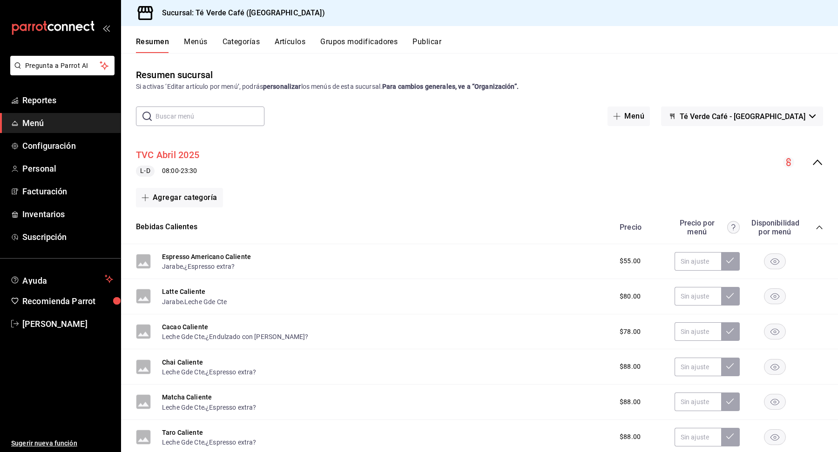
click at [152, 158] on button "TVC Abril 2025" at bounding box center [167, 154] width 63 height 13
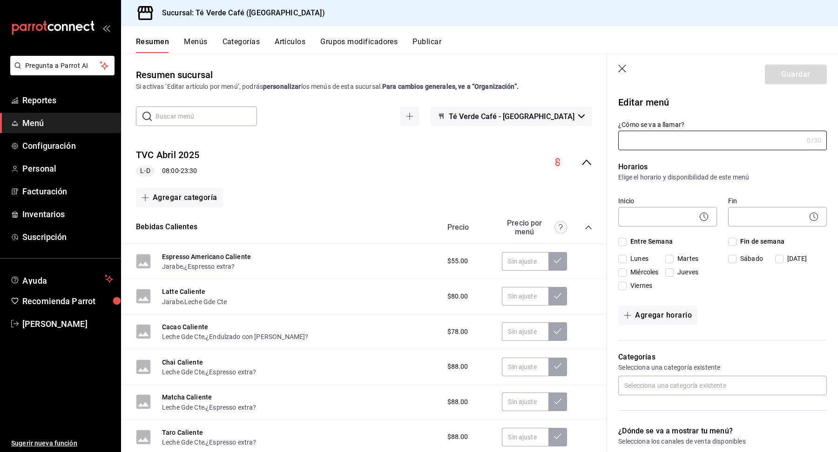
type input "TVC Abril 2025"
checkbox input "true"
type input "01744149432941"
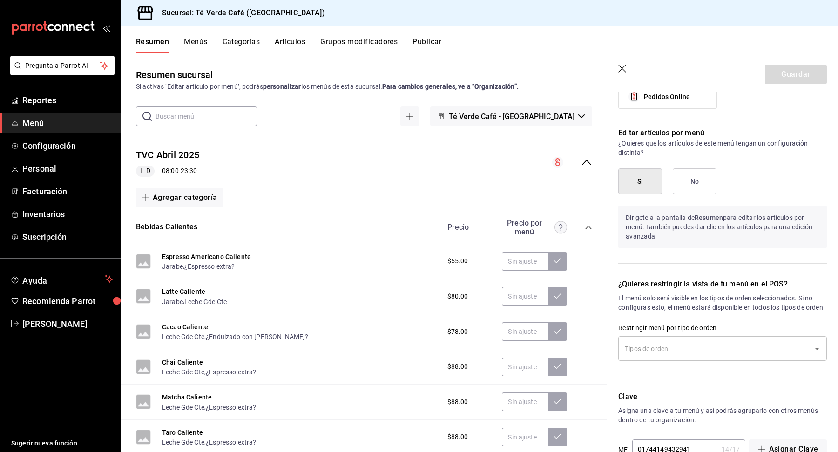
scroll to position [689, 0]
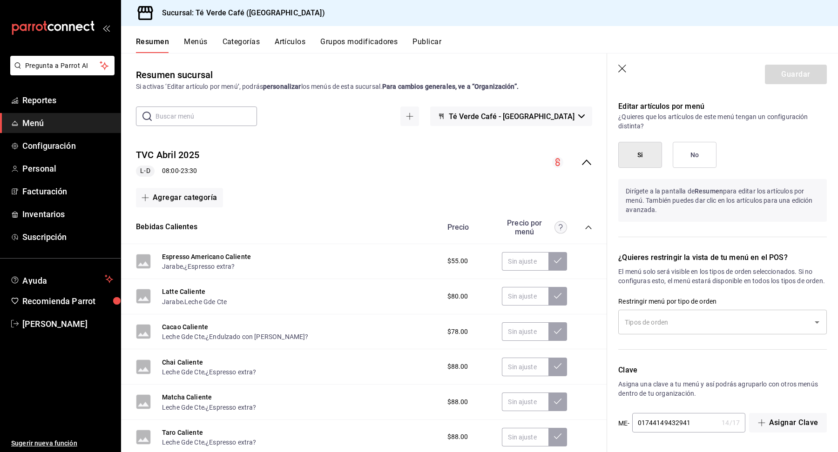
click at [818, 323] on icon "Open" at bounding box center [816, 322] width 11 height 11
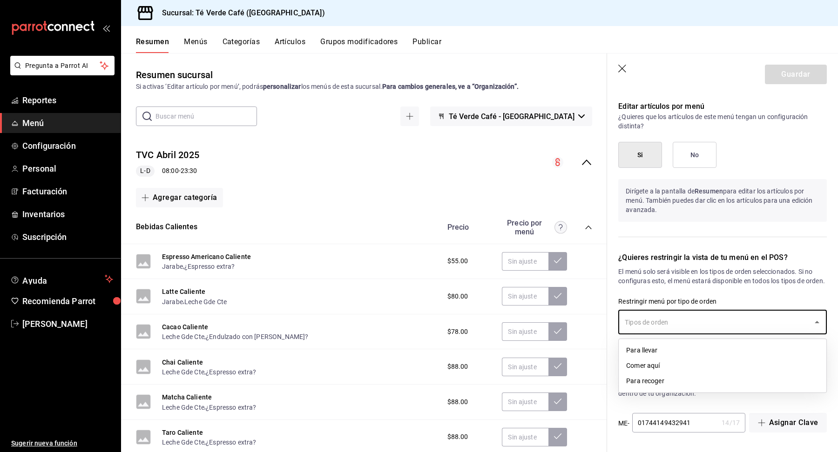
click at [811, 282] on p "El menú solo será visible en los tipos de orden seleccionados. Si no configuras…" at bounding box center [722, 276] width 209 height 19
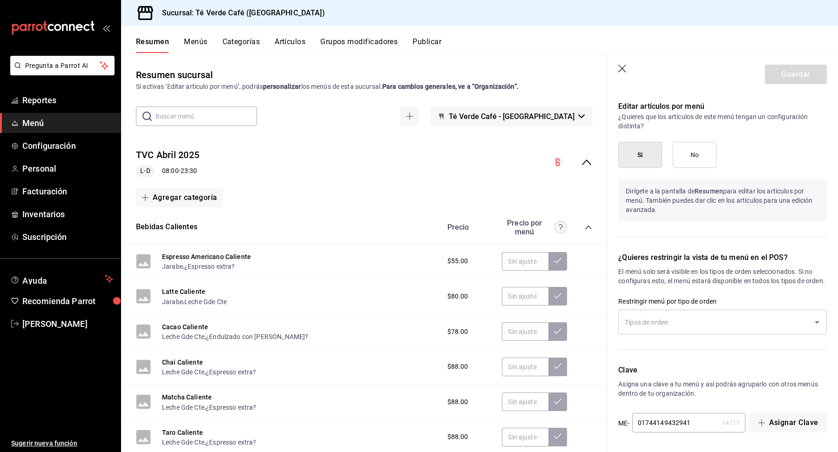
click at [819, 321] on icon "Open" at bounding box center [816, 322] width 11 height 11
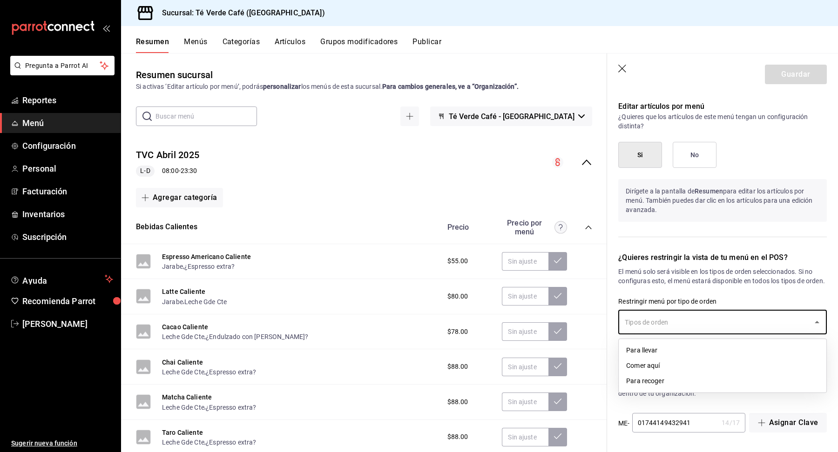
click at [798, 294] on div "¿Quieres restringir la vista de tu menú en el POS? El menú solo será visible en…" at bounding box center [717, 297] width 220 height 113
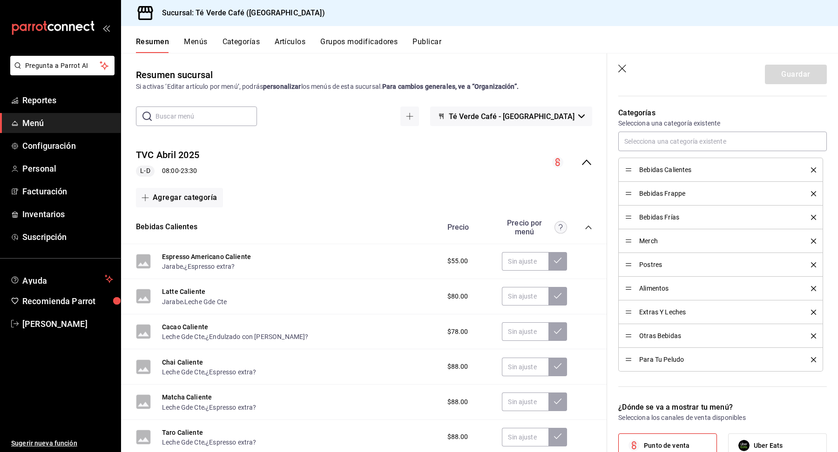
scroll to position [0, 0]
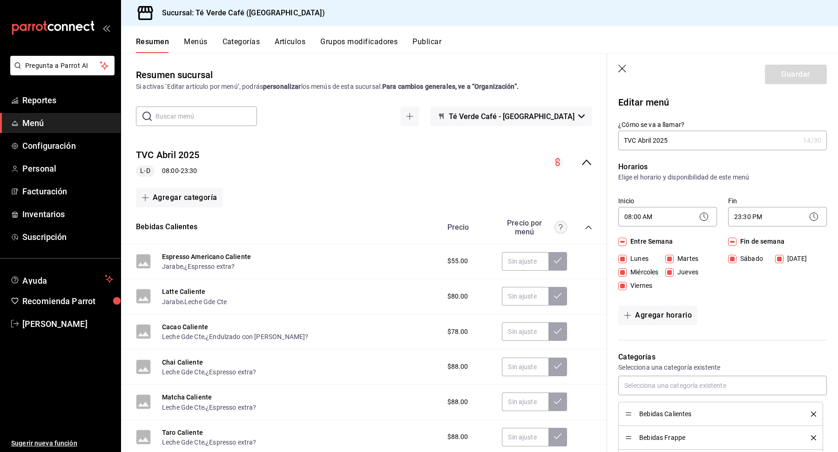
click at [619, 66] on icon "button" at bounding box center [622, 69] width 8 height 8
checkbox input "false"
type input "1758683598639"
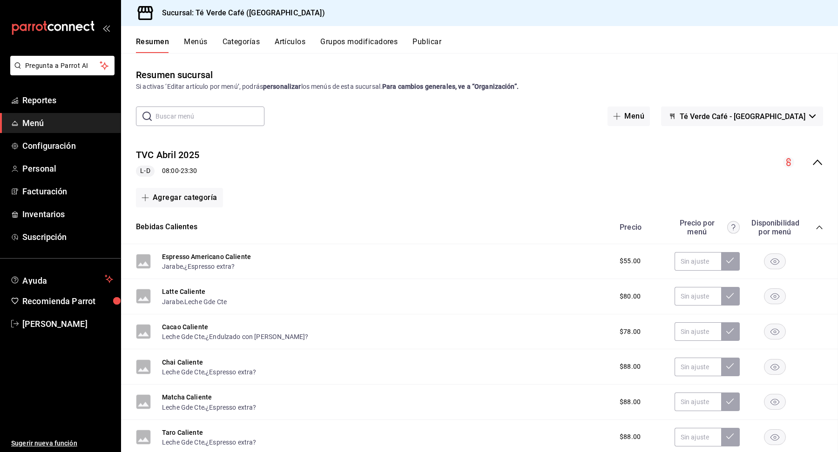
checkbox input "false"
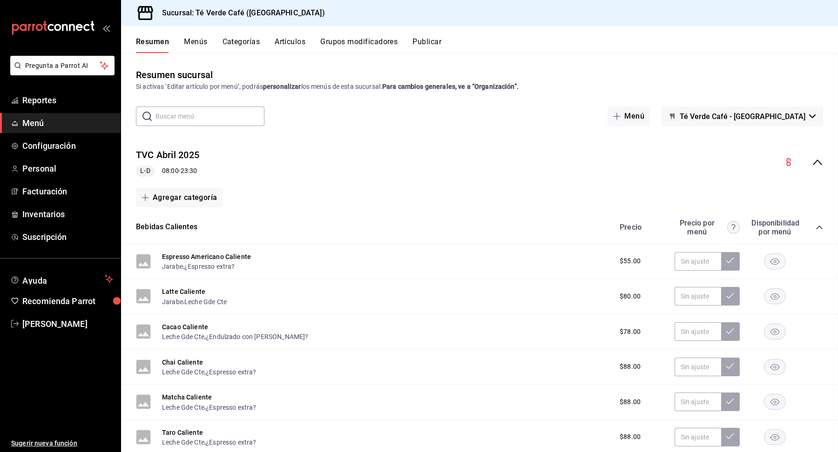
checkbox input "false"
click at [54, 146] on span "Configuración" at bounding box center [67, 146] width 91 height 13
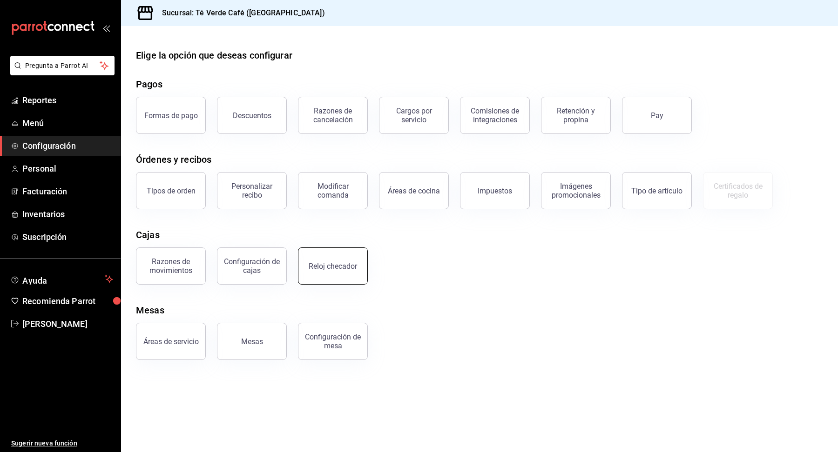
click at [329, 273] on button "Reloj checador" at bounding box center [333, 266] width 70 height 37
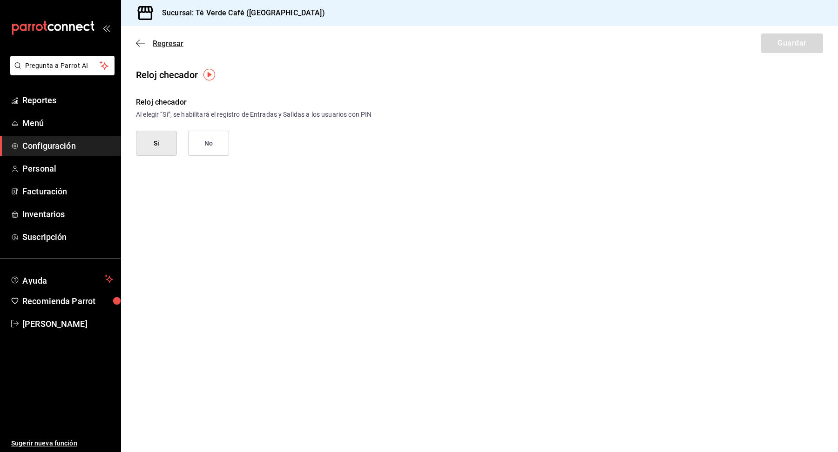
click at [142, 42] on icon "button" at bounding box center [140, 43] width 9 height 8
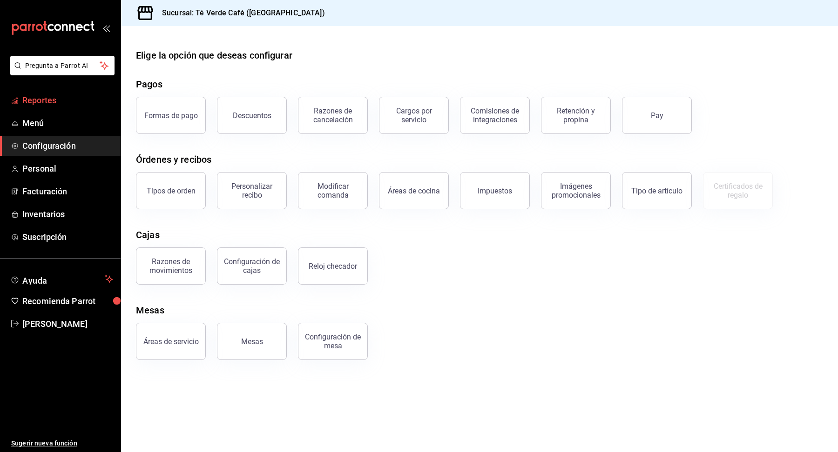
click at [48, 106] on span "Reportes" at bounding box center [67, 100] width 91 height 13
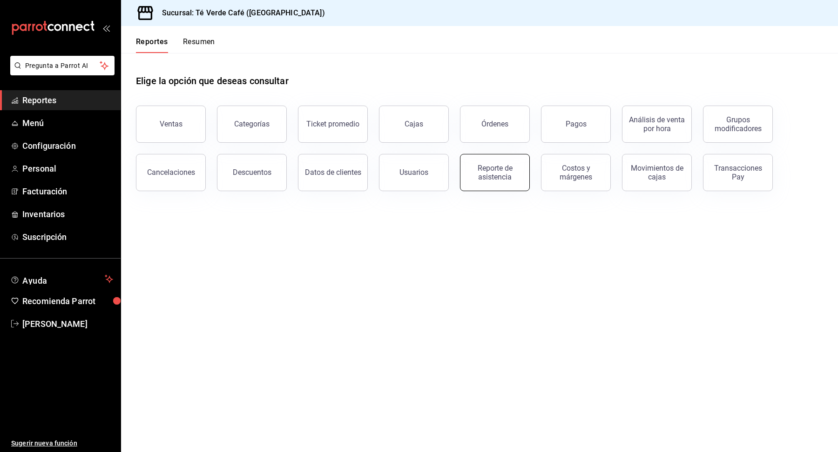
click at [513, 173] on div "Reporte de asistencia" at bounding box center [495, 173] width 58 height 18
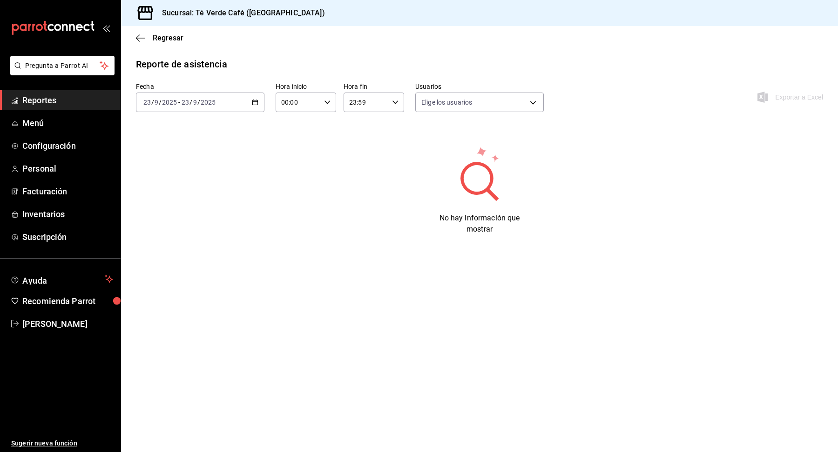
type input "8156038b-6812-4885-a648-e20167bd84fd,b7387c03-d098-454c-9e1a-673173ebe802,f9e38…"
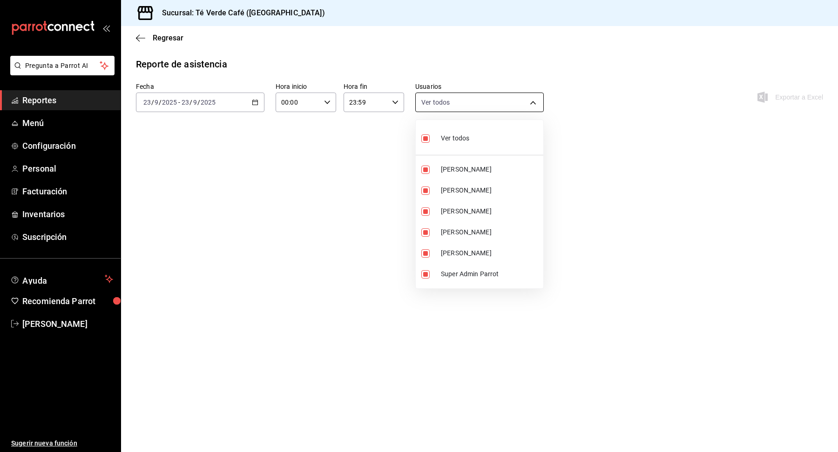
click at [534, 101] on body "Pregunta a Parrot AI Reportes Menú Configuración Personal Facturación Inventari…" at bounding box center [419, 226] width 838 height 452
click at [617, 141] on div at bounding box center [419, 226] width 838 height 452
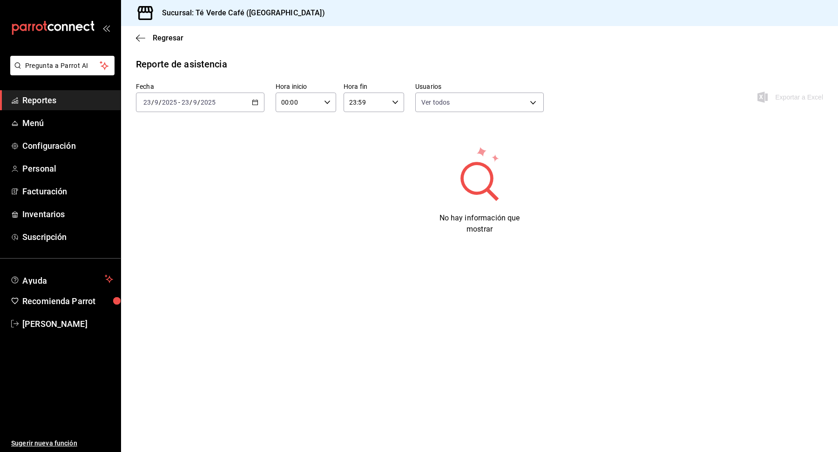
click at [28, 96] on span "Reportes" at bounding box center [67, 100] width 91 height 13
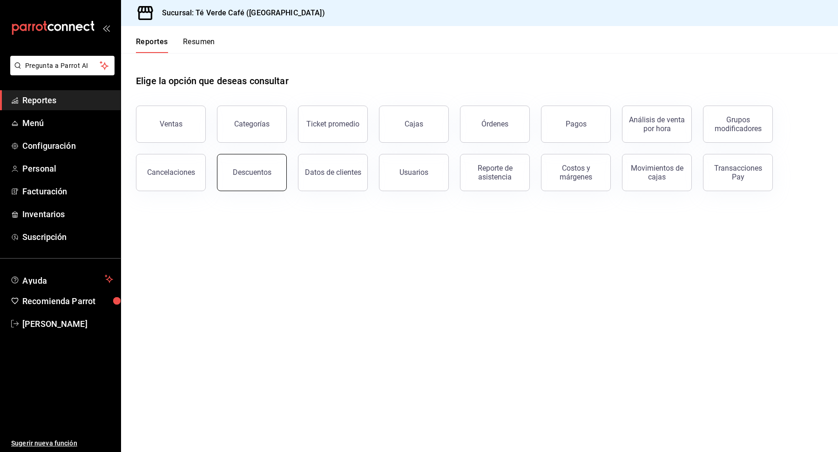
click at [267, 184] on button "Descuentos" at bounding box center [252, 172] width 70 height 37
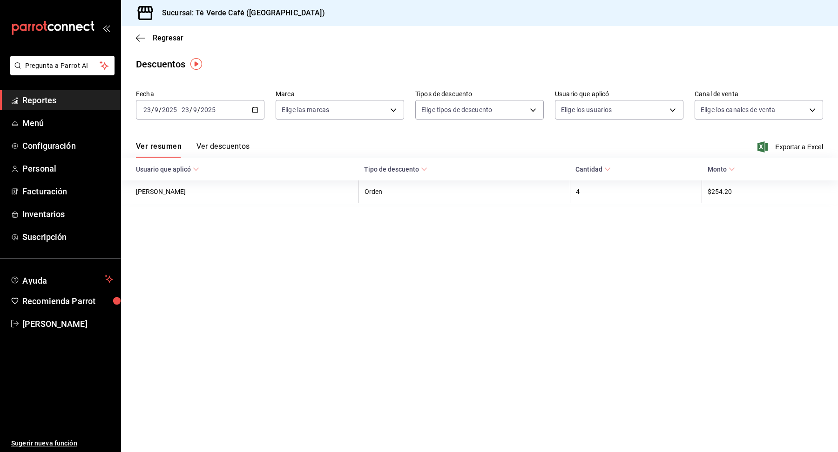
click at [227, 154] on button "Ver descuentos" at bounding box center [222, 150] width 53 height 16
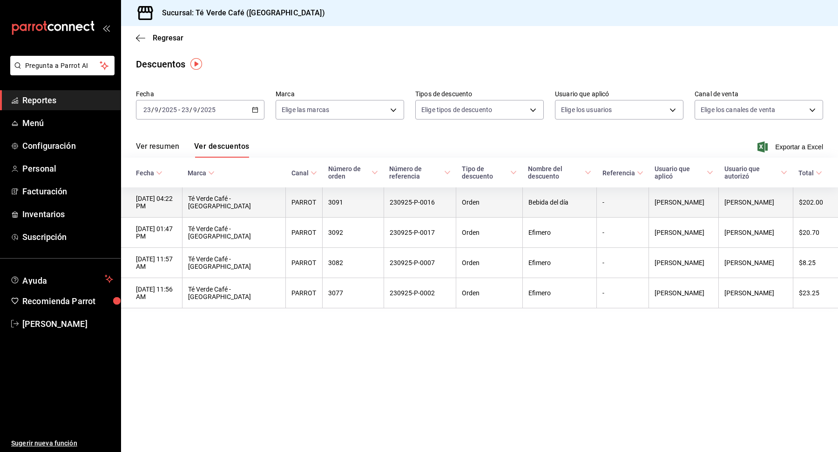
click at [423, 207] on th "230925-P-0016" at bounding box center [420, 203] width 73 height 30
click at [293, 204] on th "PARROT" at bounding box center [304, 203] width 37 height 30
drag, startPoint x: 428, startPoint y: 202, endPoint x: 380, endPoint y: 202, distance: 47.9
click at [384, 202] on th "230925-P-0016" at bounding box center [420, 203] width 73 height 30
copy th "230925-P-0016"
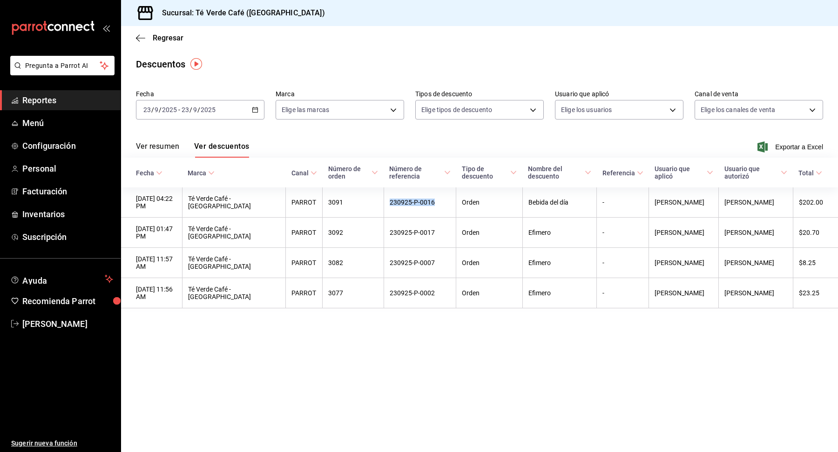
click at [44, 101] on span "Reportes" at bounding box center [67, 100] width 91 height 13
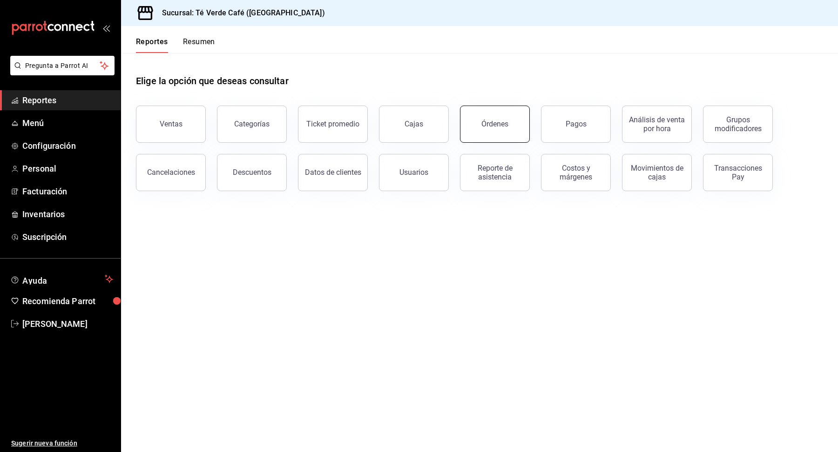
click at [503, 132] on button "Órdenes" at bounding box center [495, 124] width 70 height 37
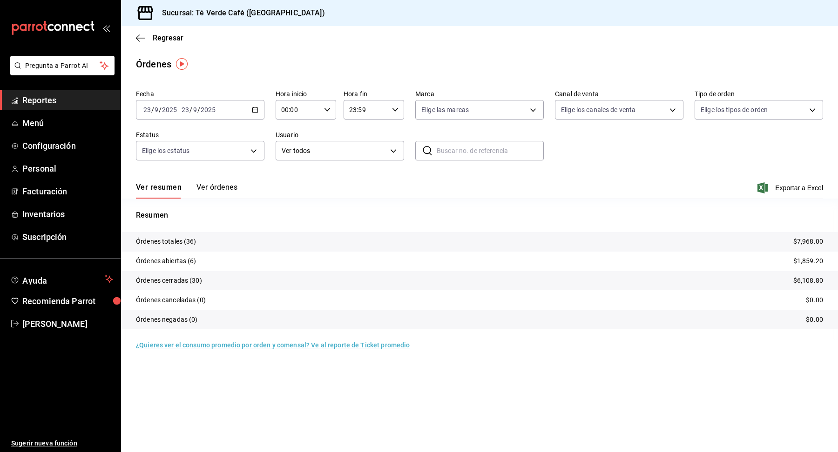
click at [218, 188] on button "Ver órdenes" at bounding box center [216, 191] width 41 height 16
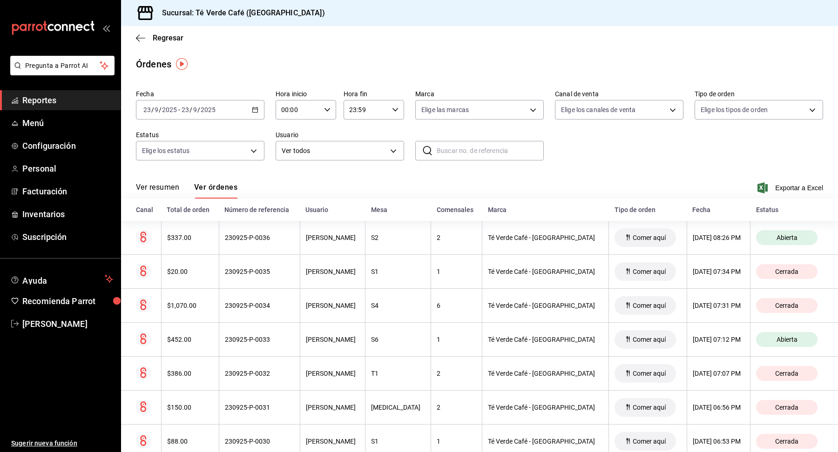
click at [478, 153] on input "text" at bounding box center [490, 150] width 107 height 19
paste input "230925-P-0016"
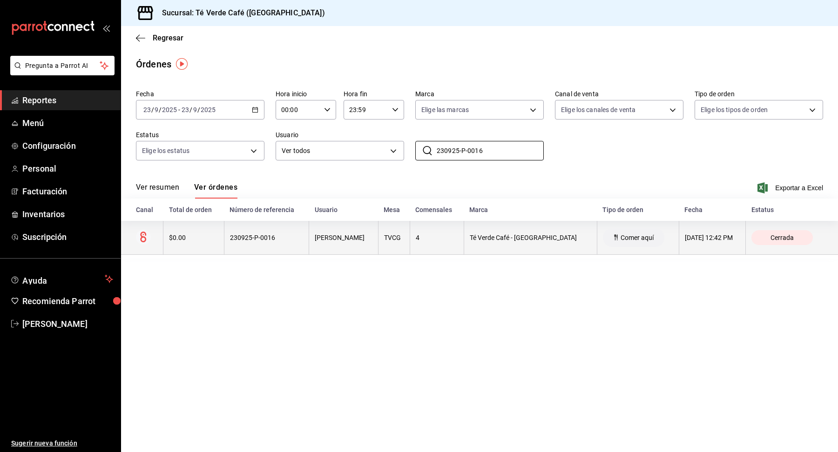
type input "230925-P-0016"
click at [236, 238] on div "230925-P-0016" at bounding box center [267, 237] width 74 height 7
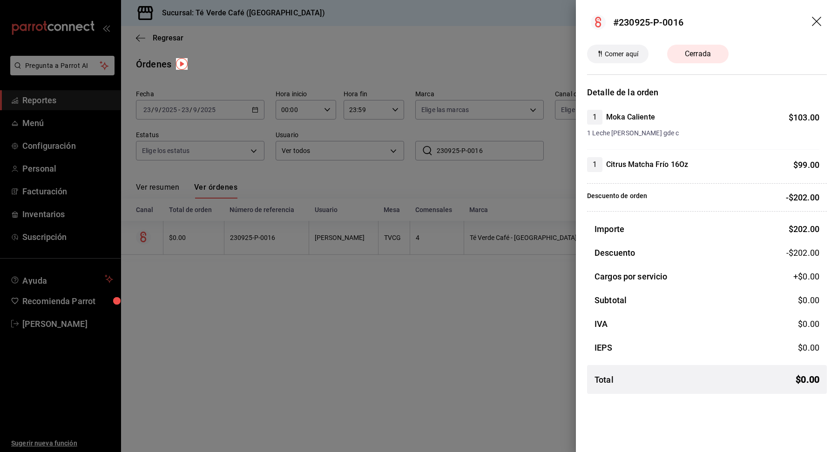
click at [815, 21] on icon "drag" at bounding box center [817, 22] width 11 height 11
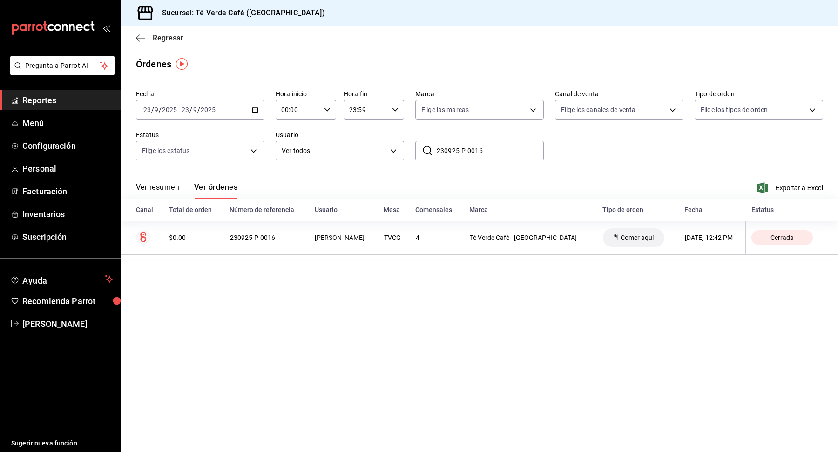
click at [149, 37] on span "Regresar" at bounding box center [159, 38] width 47 height 9
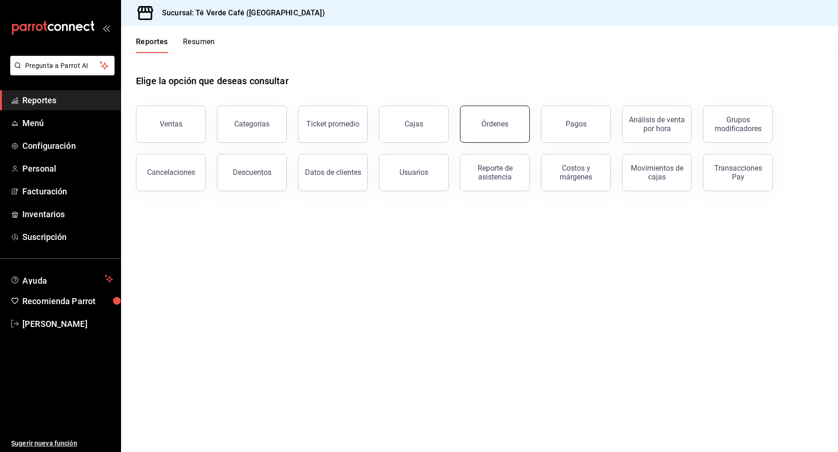
click at [498, 128] on button "Órdenes" at bounding box center [495, 124] width 70 height 37
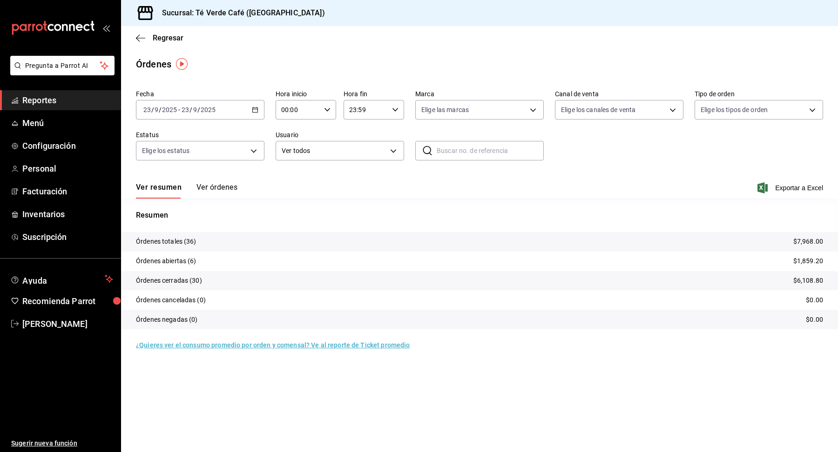
click at [226, 189] on button "Ver órdenes" at bounding box center [216, 191] width 41 height 16
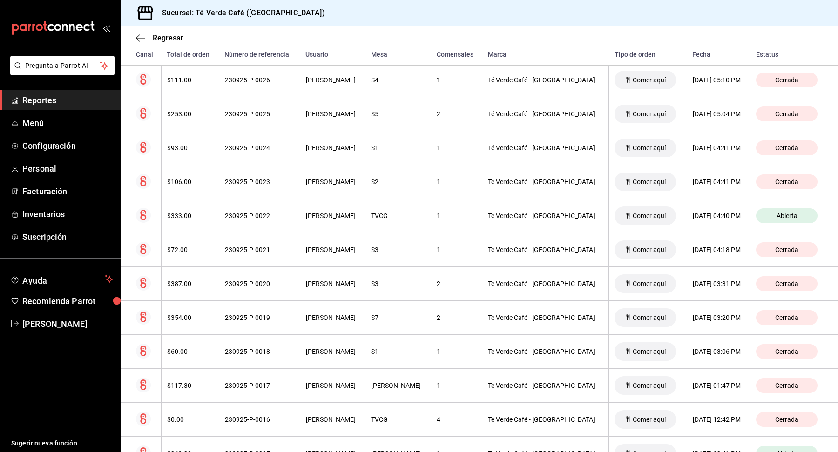
scroll to position [515, 0]
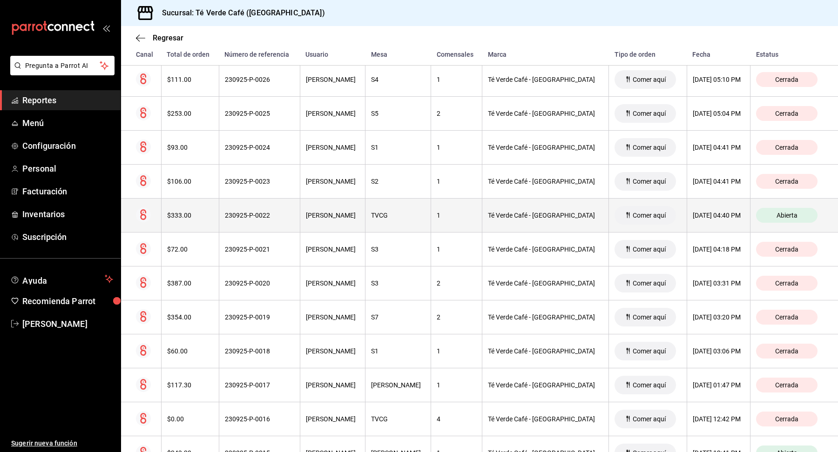
click at [194, 213] on div "$333.00" at bounding box center [190, 215] width 46 height 7
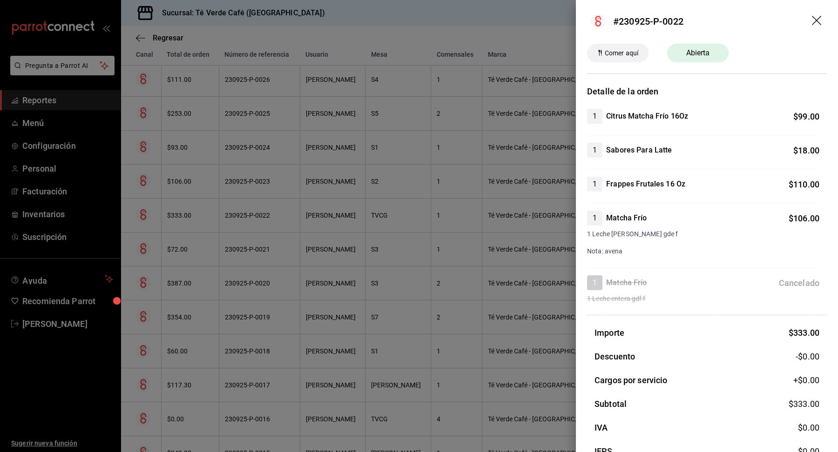
scroll to position [0, 0]
click at [819, 24] on icon "drag" at bounding box center [817, 22] width 11 height 11
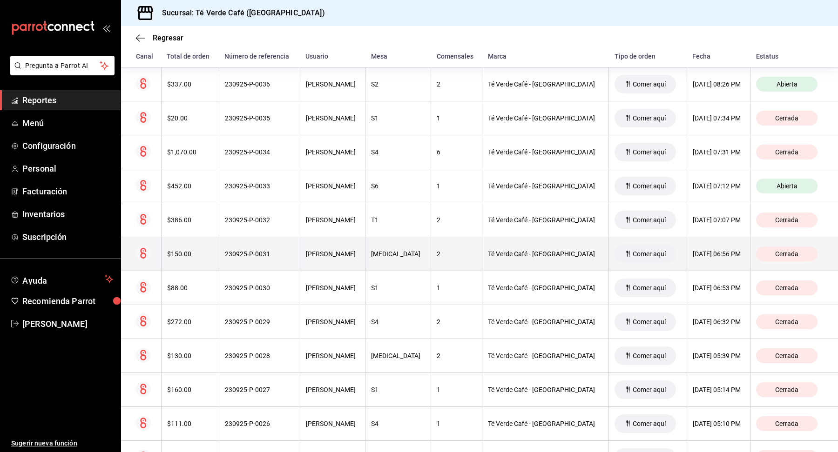
scroll to position [195, 0]
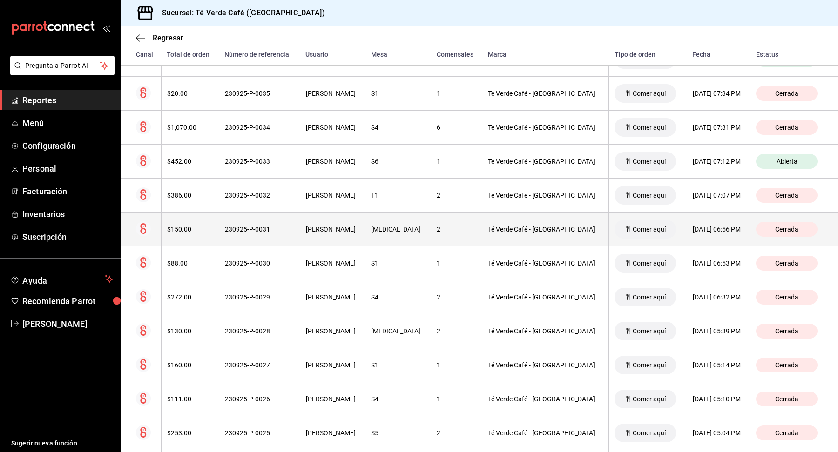
click at [188, 236] on th "$150.00" at bounding box center [190, 230] width 58 height 34
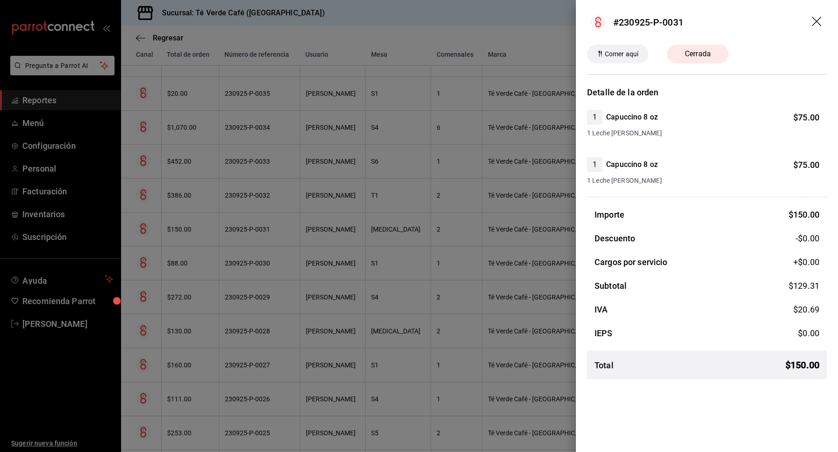
click at [818, 22] on icon "drag" at bounding box center [817, 22] width 11 height 11
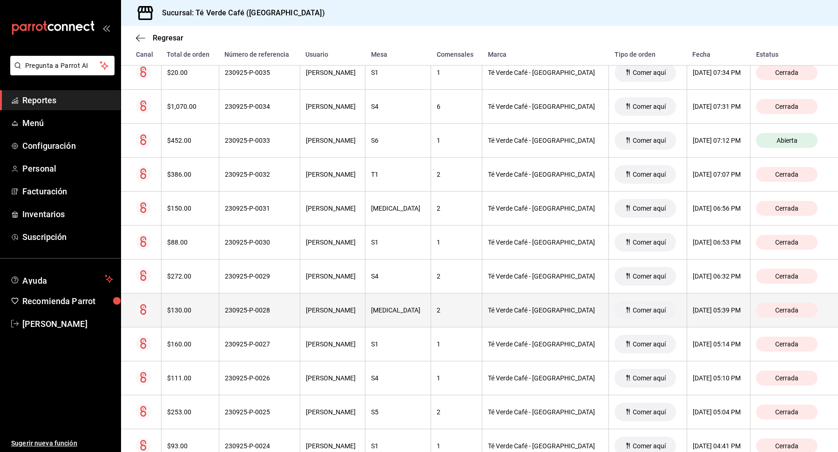
scroll to position [205, 0]
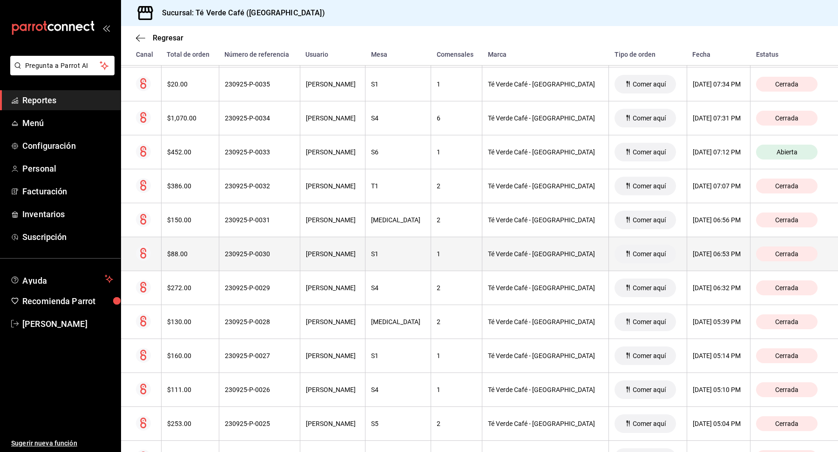
click at [192, 250] on div "$88.00" at bounding box center [190, 253] width 46 height 7
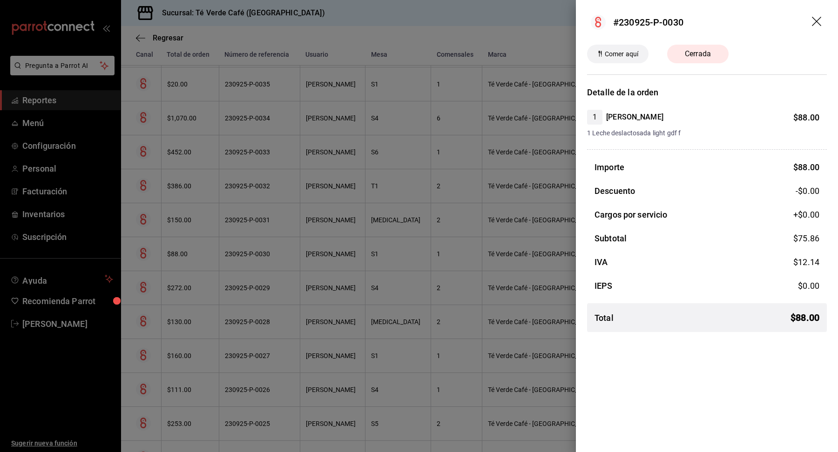
click at [818, 20] on icon "drag" at bounding box center [817, 22] width 11 height 11
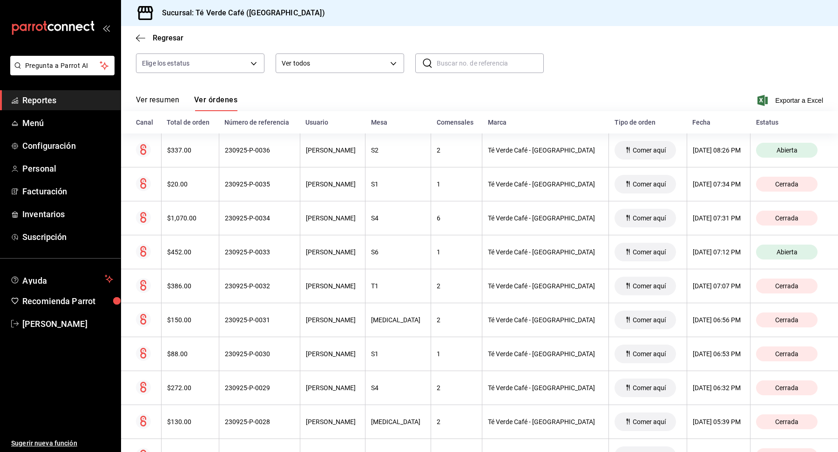
scroll to position [54, 0]
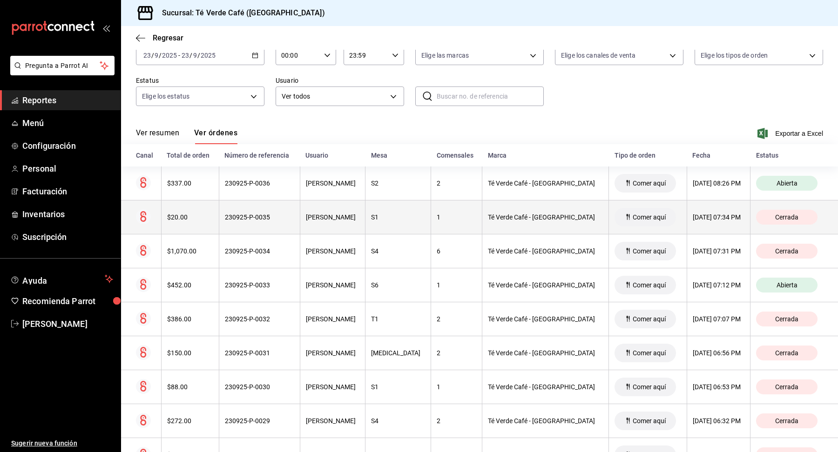
click at [180, 215] on div "$20.00" at bounding box center [190, 217] width 46 height 7
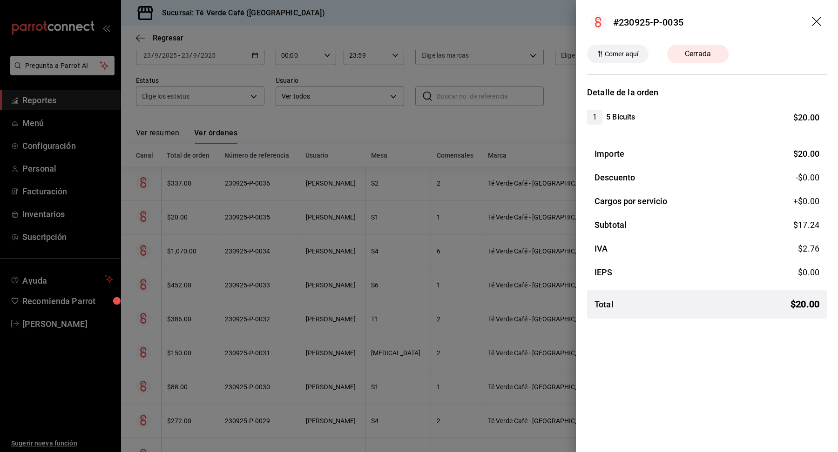
click at [817, 22] on icon "drag" at bounding box center [816, 21] width 9 height 9
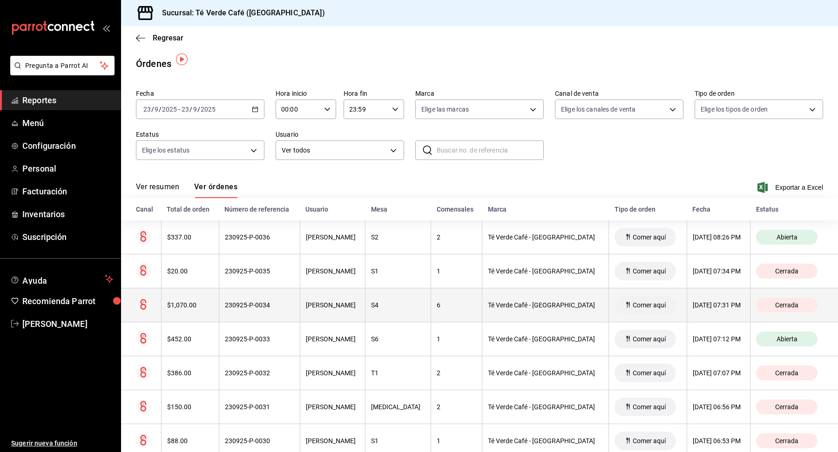
scroll to position [0, 0]
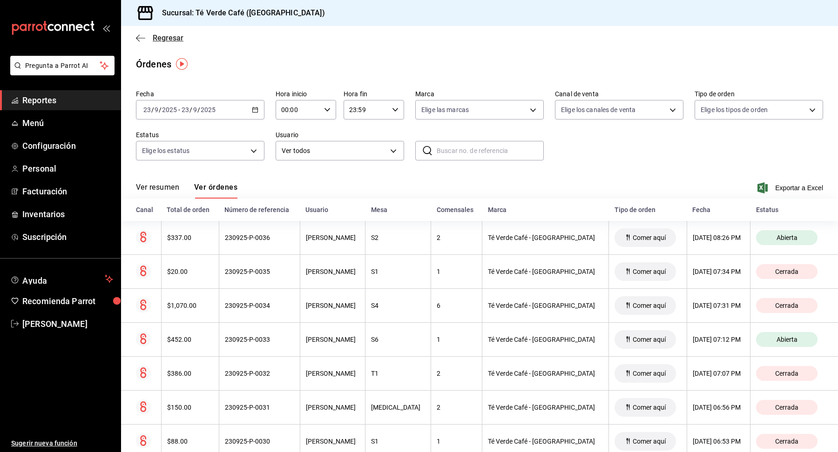
click at [146, 37] on span "Regresar" at bounding box center [159, 38] width 47 height 9
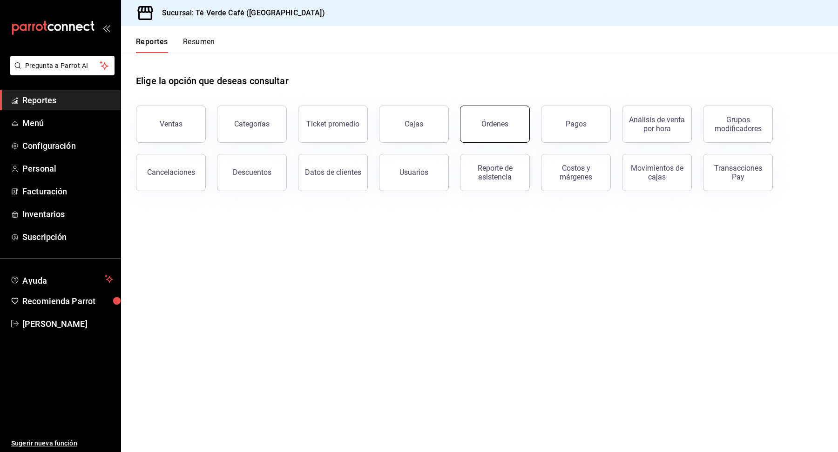
click at [483, 121] on div "Órdenes" at bounding box center [494, 124] width 27 height 9
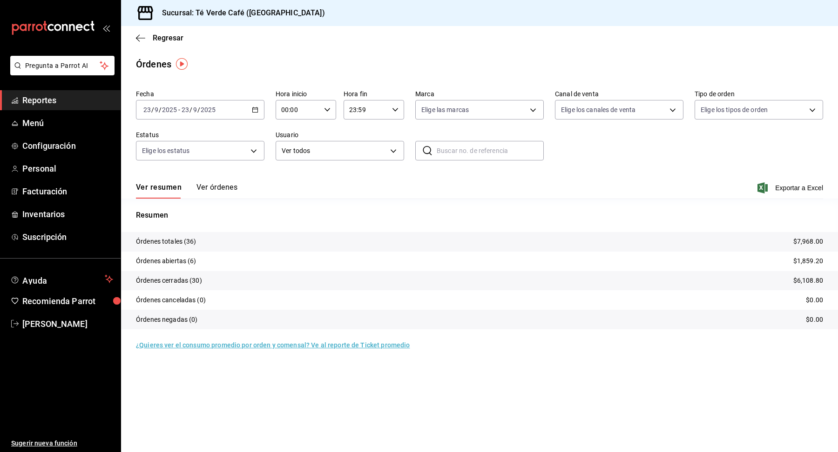
click at [229, 189] on button "Ver órdenes" at bounding box center [216, 191] width 41 height 16
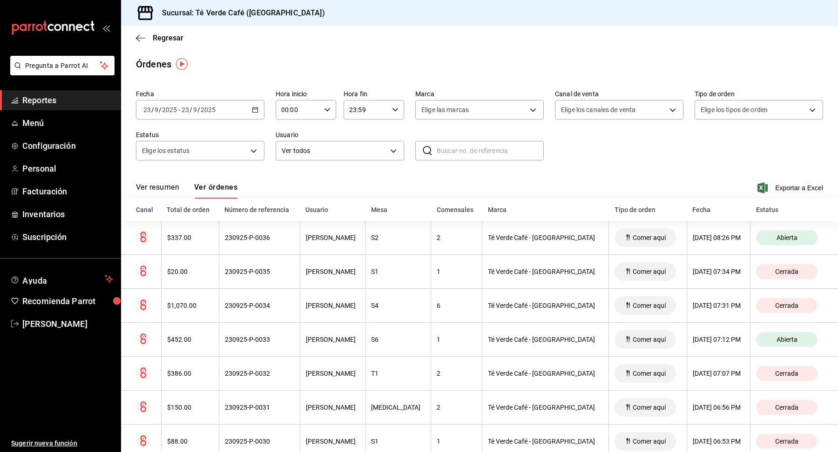
click at [173, 187] on button "Ver resumen" at bounding box center [157, 191] width 43 height 16
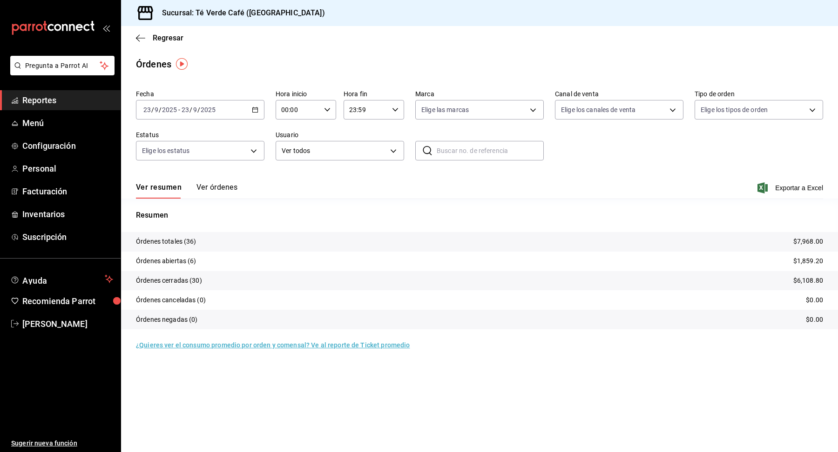
click at [47, 108] on link "Reportes" at bounding box center [60, 100] width 121 height 20
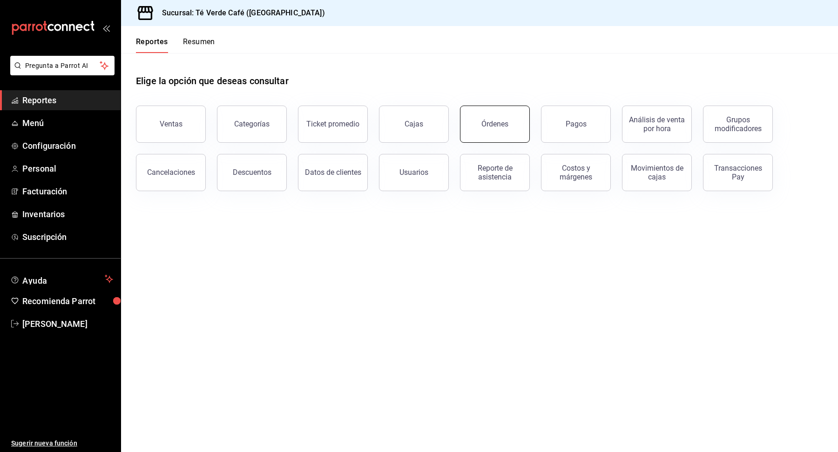
click at [494, 134] on button "Órdenes" at bounding box center [495, 124] width 70 height 37
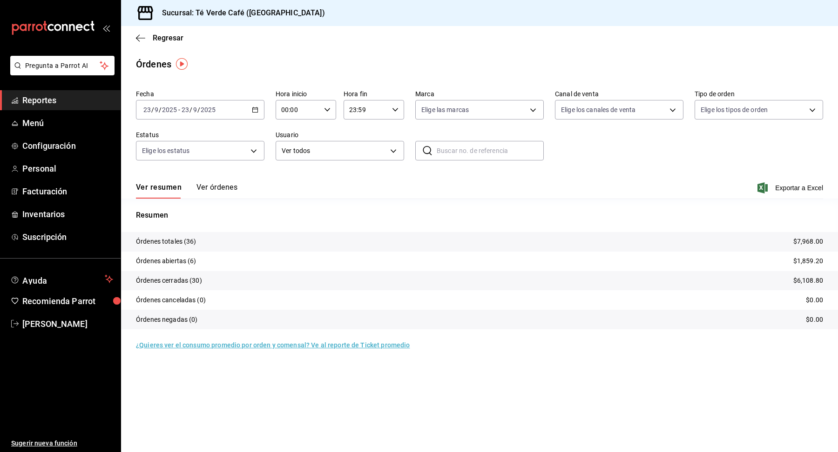
click at [234, 190] on button "Ver órdenes" at bounding box center [216, 191] width 41 height 16
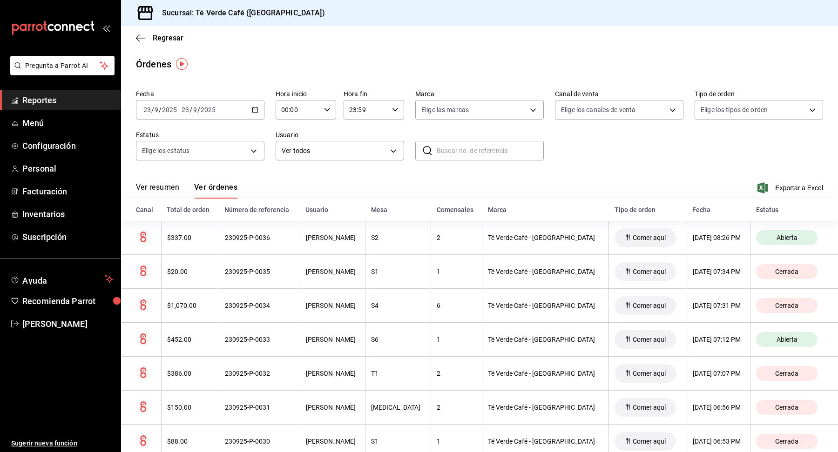
click at [170, 191] on button "Ver resumen" at bounding box center [157, 191] width 43 height 16
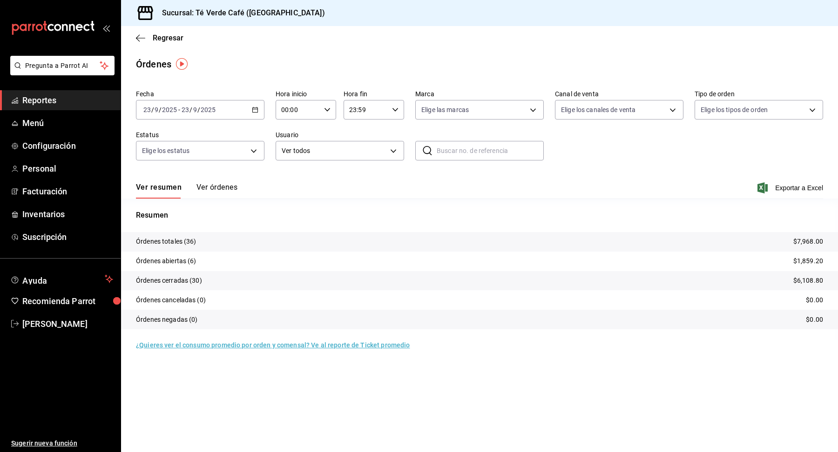
click at [41, 106] on span "Reportes" at bounding box center [67, 100] width 91 height 13
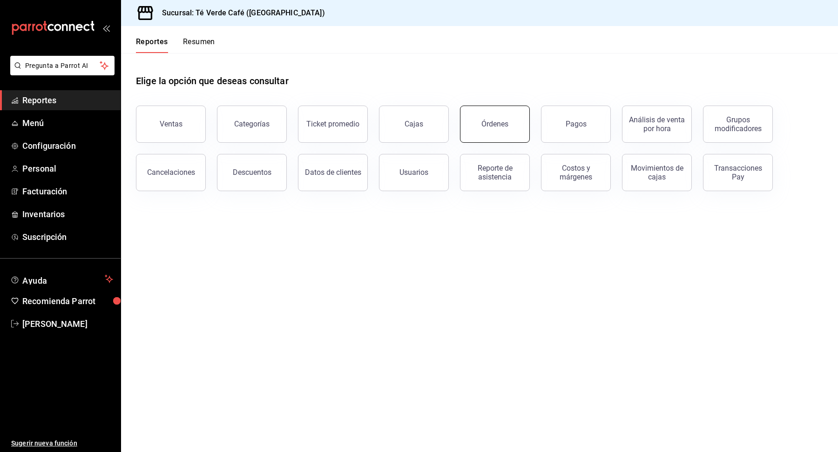
click at [492, 136] on button "Órdenes" at bounding box center [495, 124] width 70 height 37
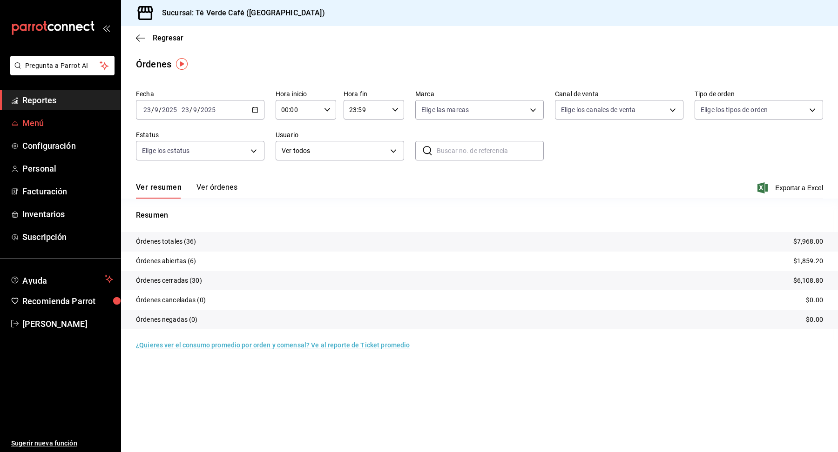
click at [35, 124] on span "Menú" at bounding box center [67, 123] width 91 height 13
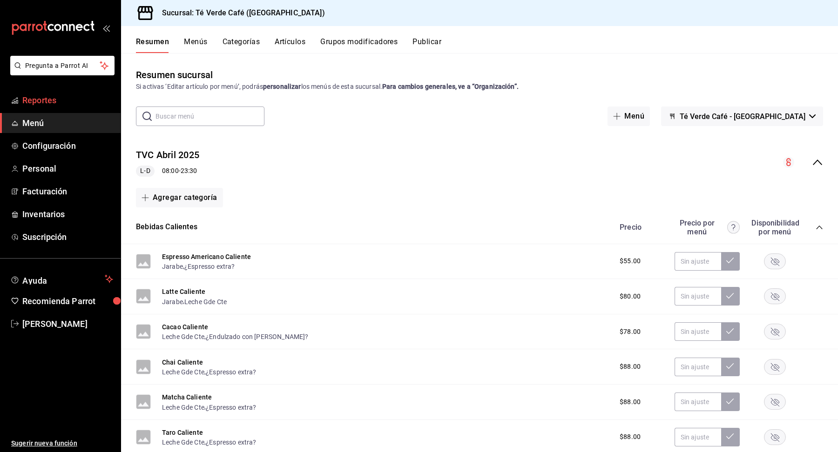
click at [55, 101] on span "Reportes" at bounding box center [67, 100] width 91 height 13
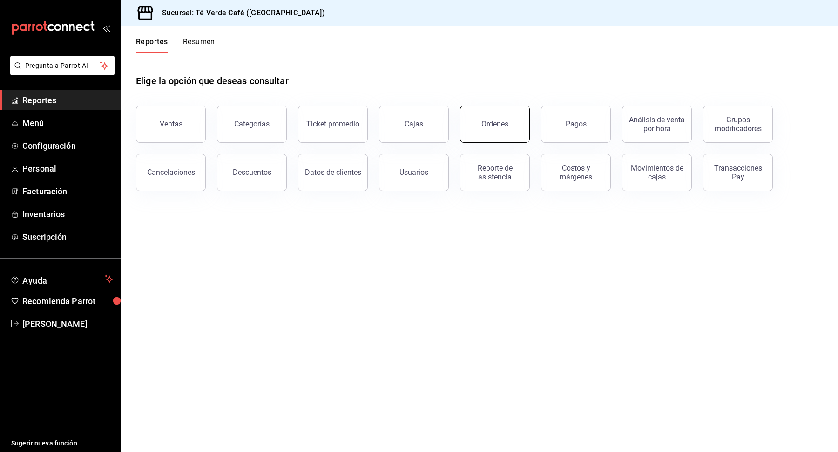
click at [505, 129] on button "Órdenes" at bounding box center [495, 124] width 70 height 37
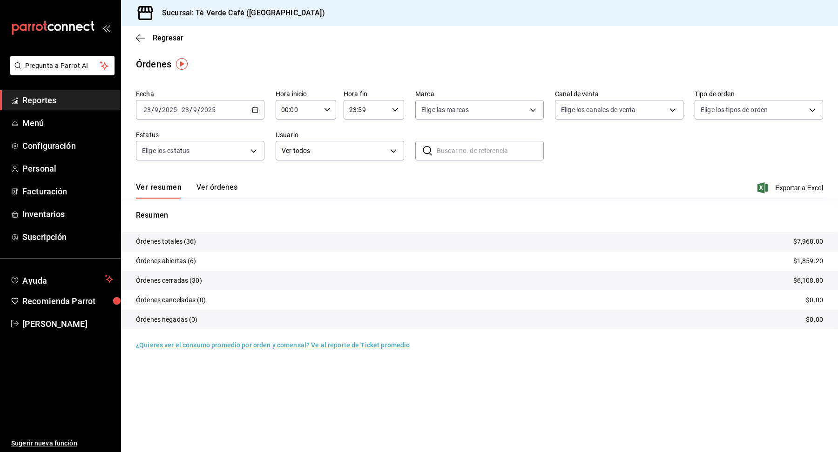
click at [513, 72] on main "Regresar Órdenes Fecha 2025-09-23 23 / 9 / 2025 - 2025-09-23 23 / 9 / 2025 Hora…" at bounding box center [479, 239] width 717 height 426
click at [219, 189] on button "Ver órdenes" at bounding box center [216, 191] width 41 height 16
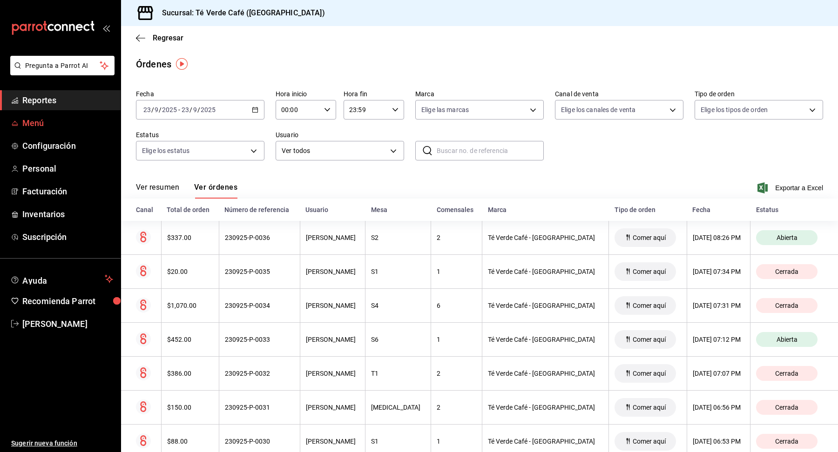
click at [34, 122] on span "Menú" at bounding box center [67, 123] width 91 height 13
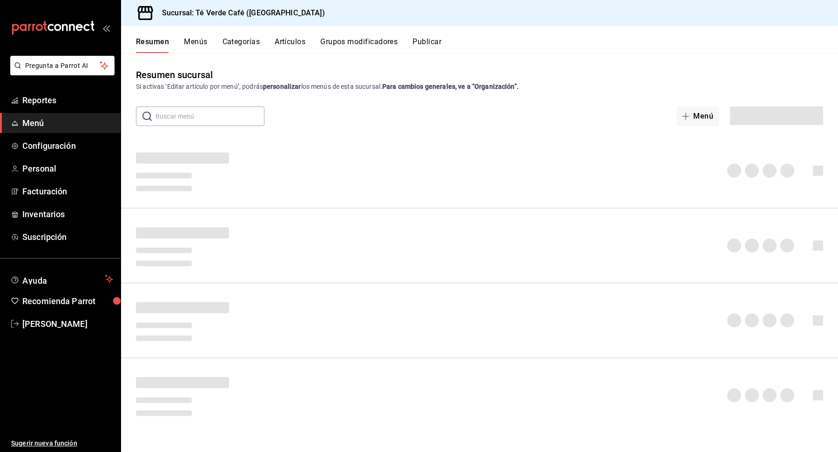
click at [285, 44] on button "Artículos" at bounding box center [290, 45] width 31 height 16
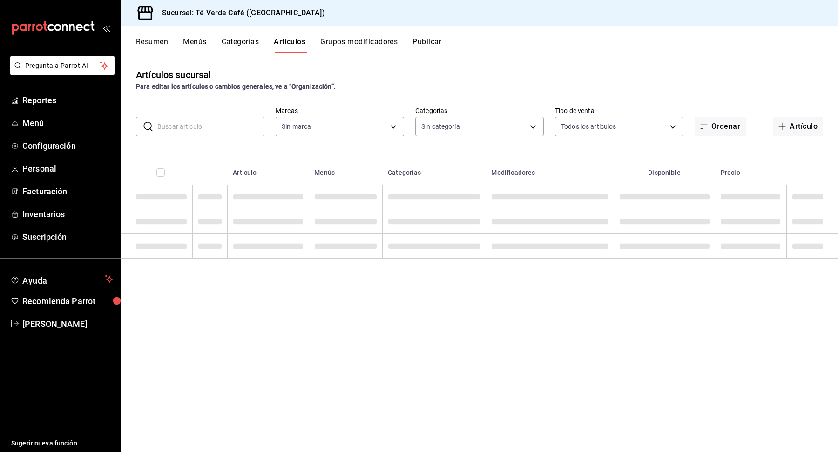
type input "758a6f1e-0dac-4099-973a-2f8b6b85c5fc"
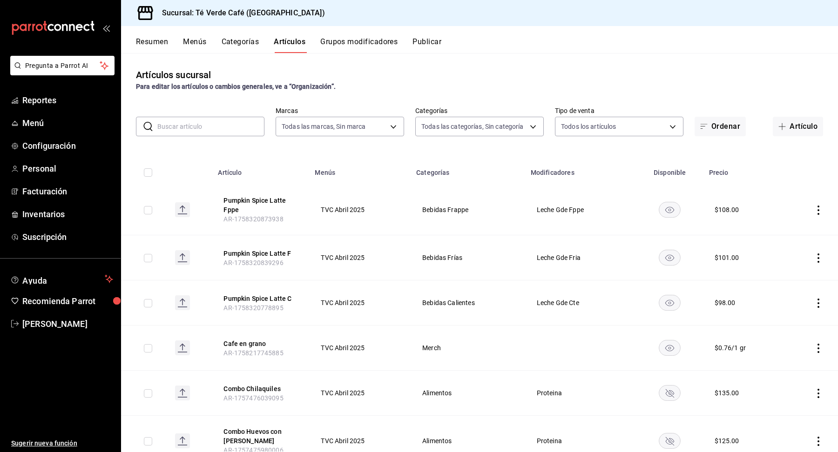
type input "6fc907ff-7848-4a3d-b16b-9cad58542d85,1c9e82c1-e471-42d2-924a-180d1d8fd30c,af3a7…"
click at [45, 106] on span "Reportes" at bounding box center [67, 100] width 91 height 13
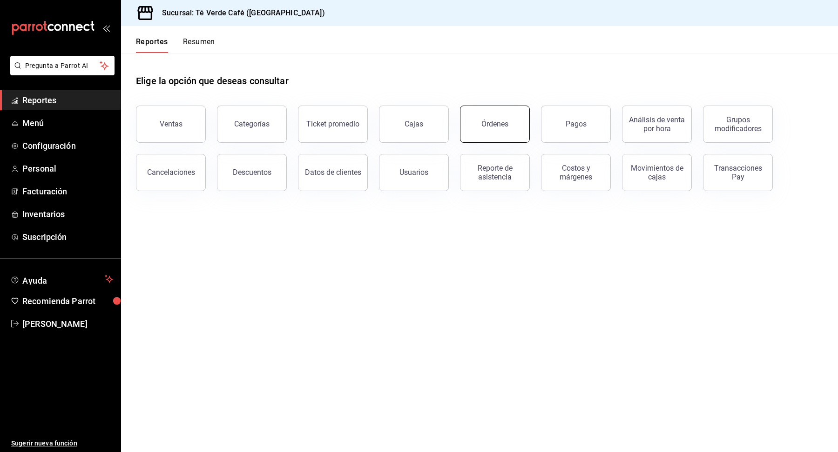
click at [475, 121] on button "Órdenes" at bounding box center [495, 124] width 70 height 37
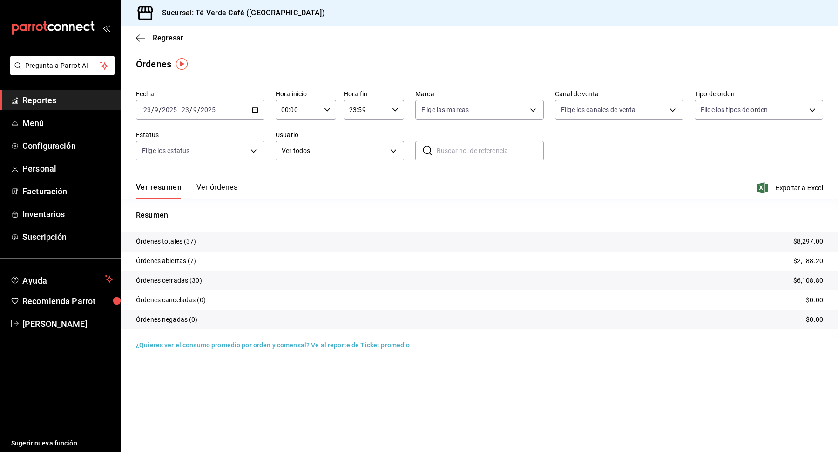
click at [221, 187] on button "Ver órdenes" at bounding box center [216, 191] width 41 height 16
